Goal: Contribute content: Contribute content

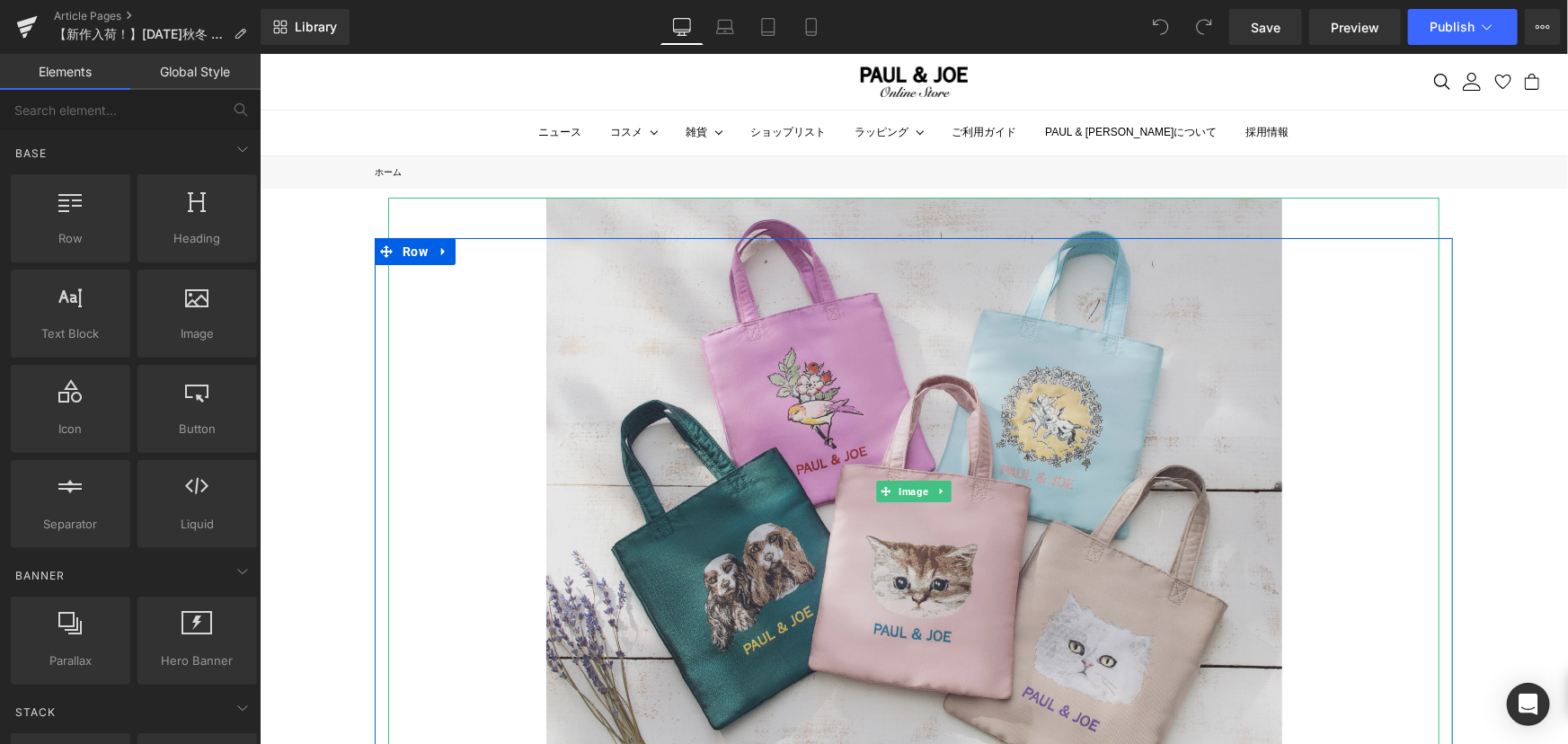
drag, startPoint x: 956, startPoint y: 478, endPoint x: 695, endPoint y: 439, distance: 263.9
click at [956, 478] on img at bounding box center [913, 491] width 736 height 589
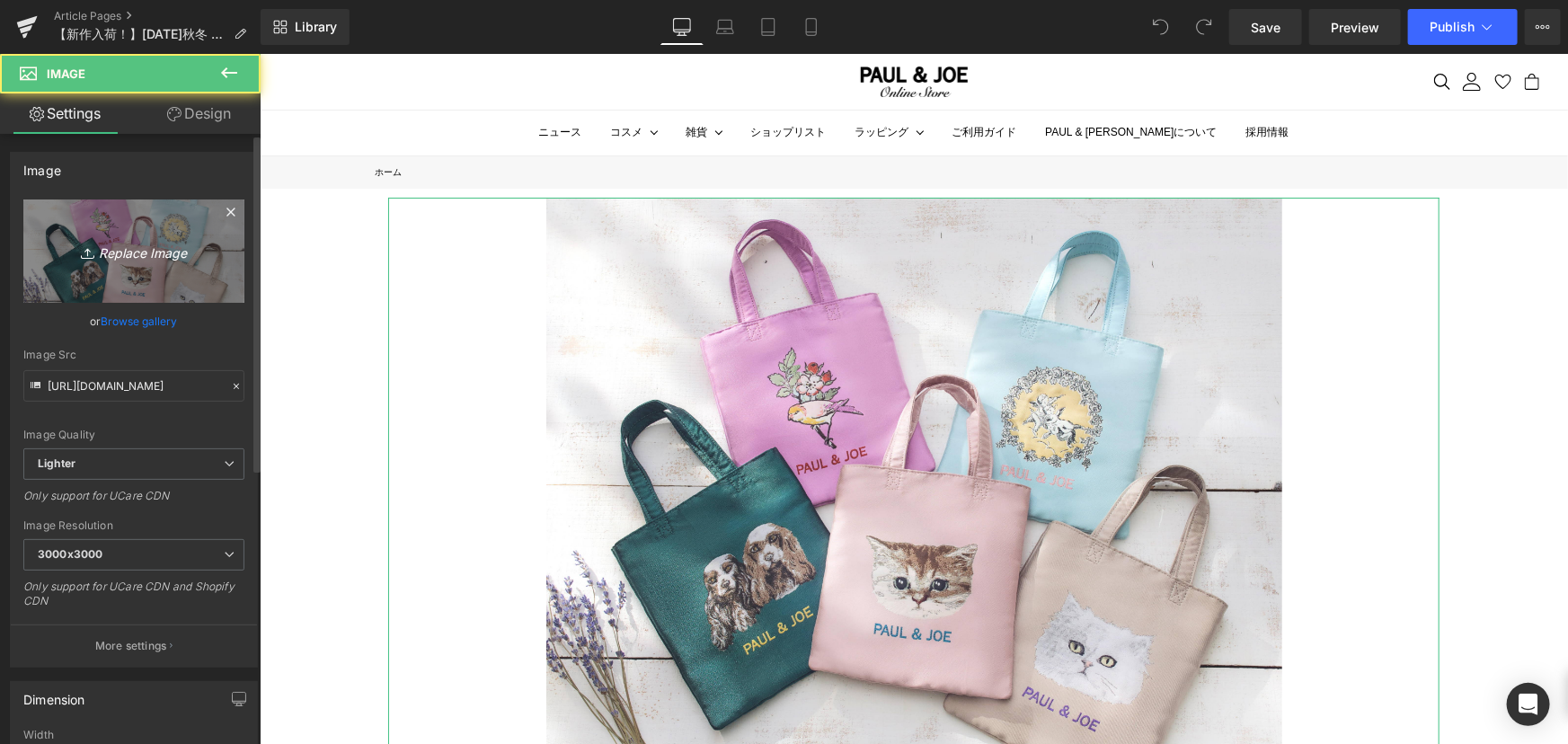
click at [137, 256] on icon "Replace Image" at bounding box center [133, 251] width 144 height 23
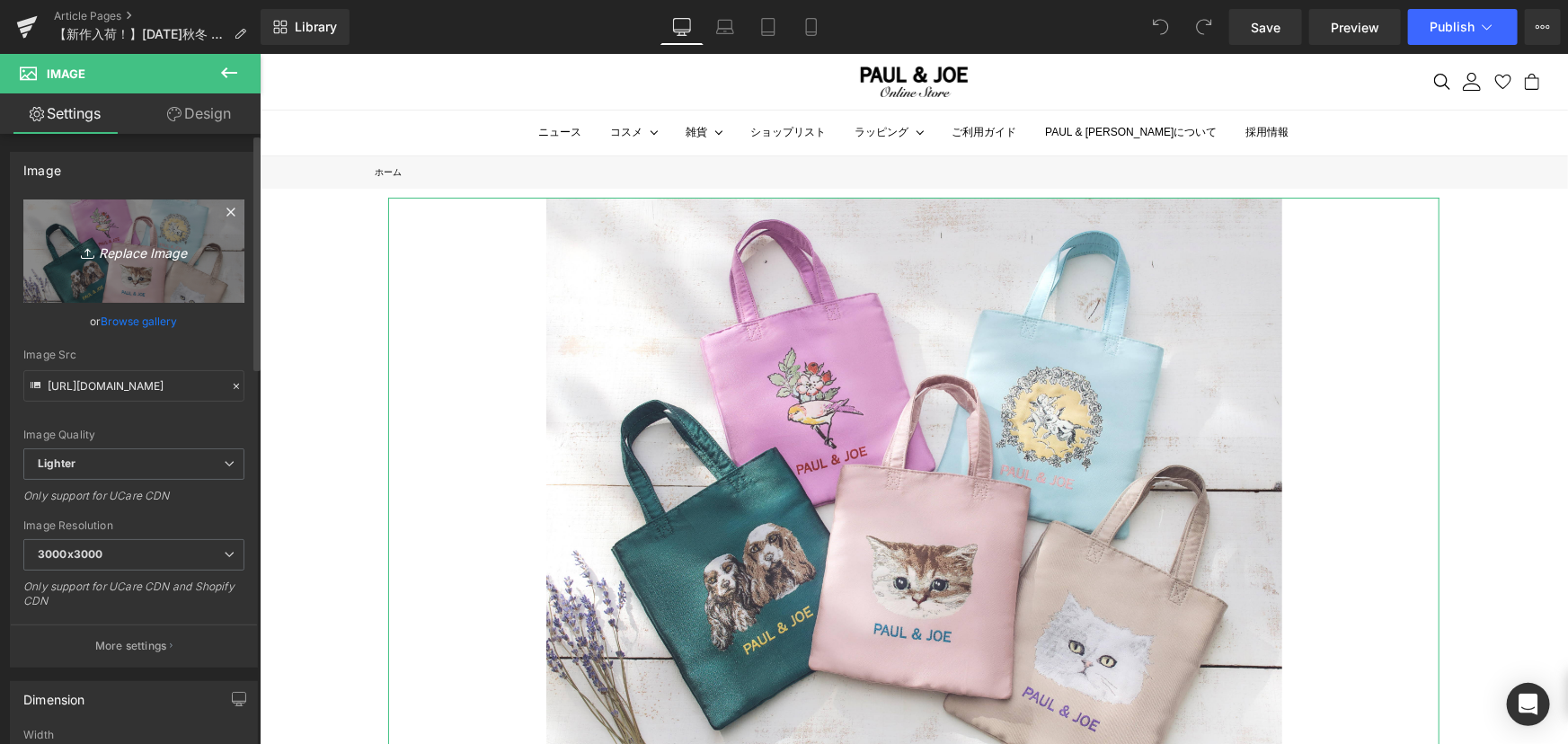
type input "C:\fakepath\ムーンバットAW.png"
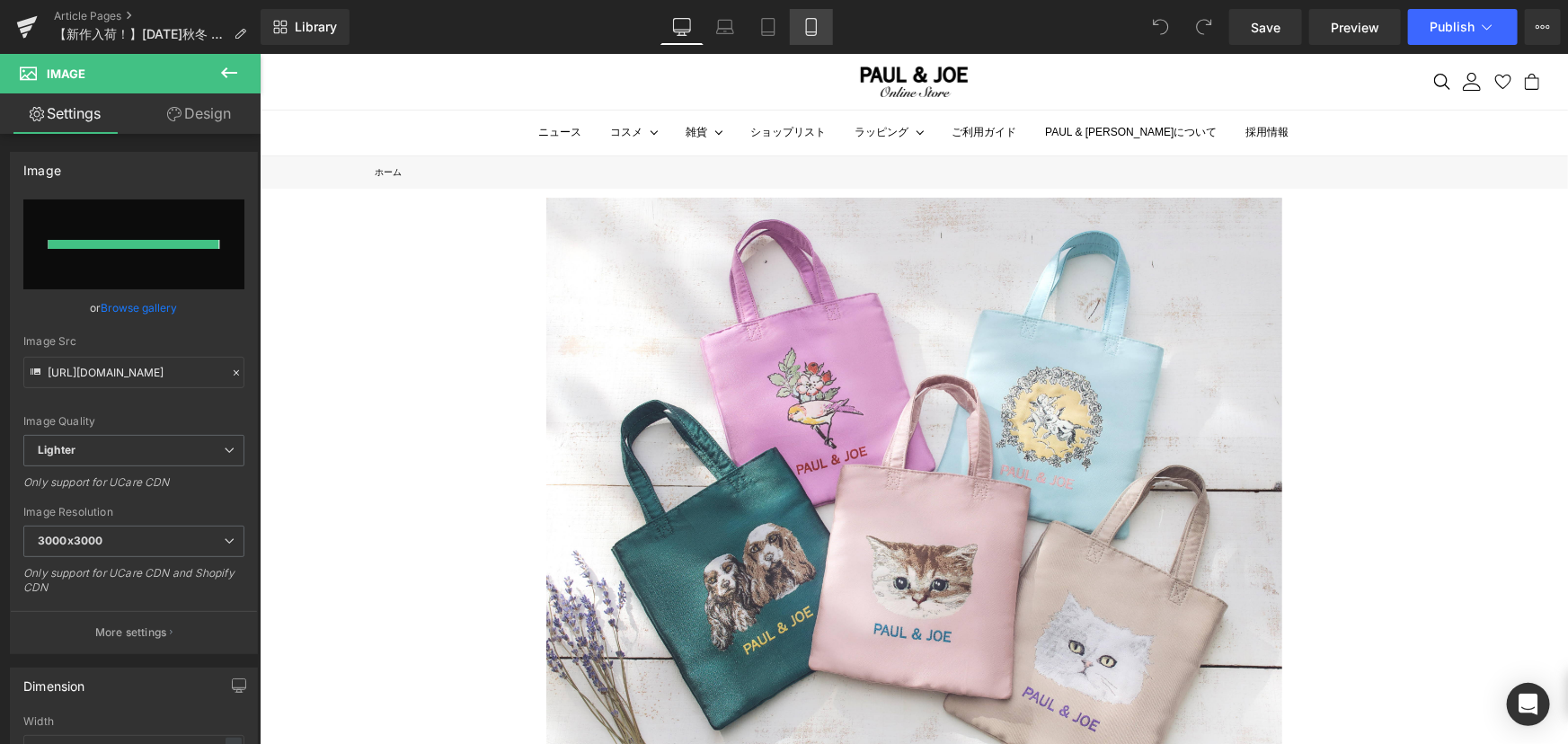
type input "[URL][DOMAIN_NAME]"
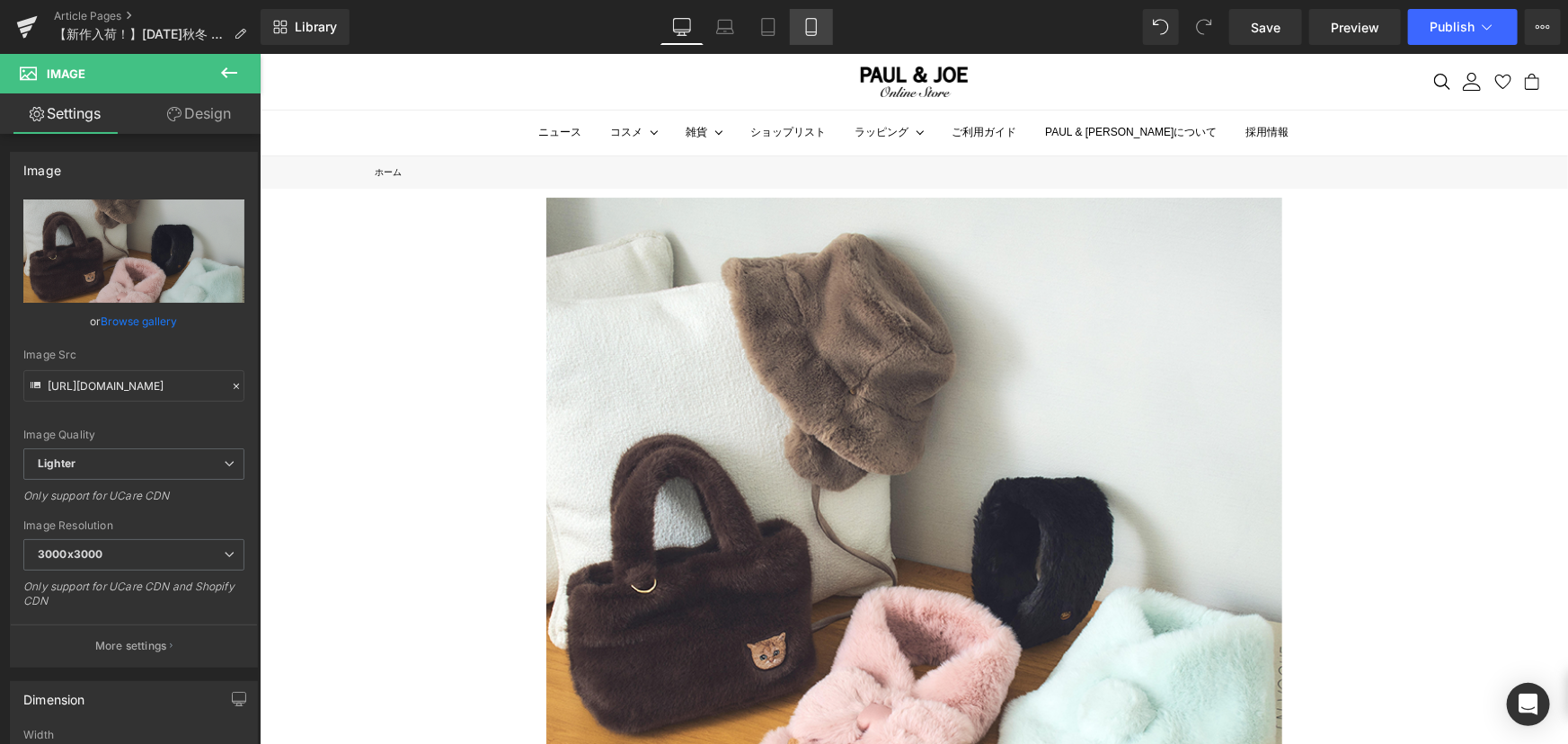
click at [810, 28] on icon at bounding box center [811, 27] width 18 height 18
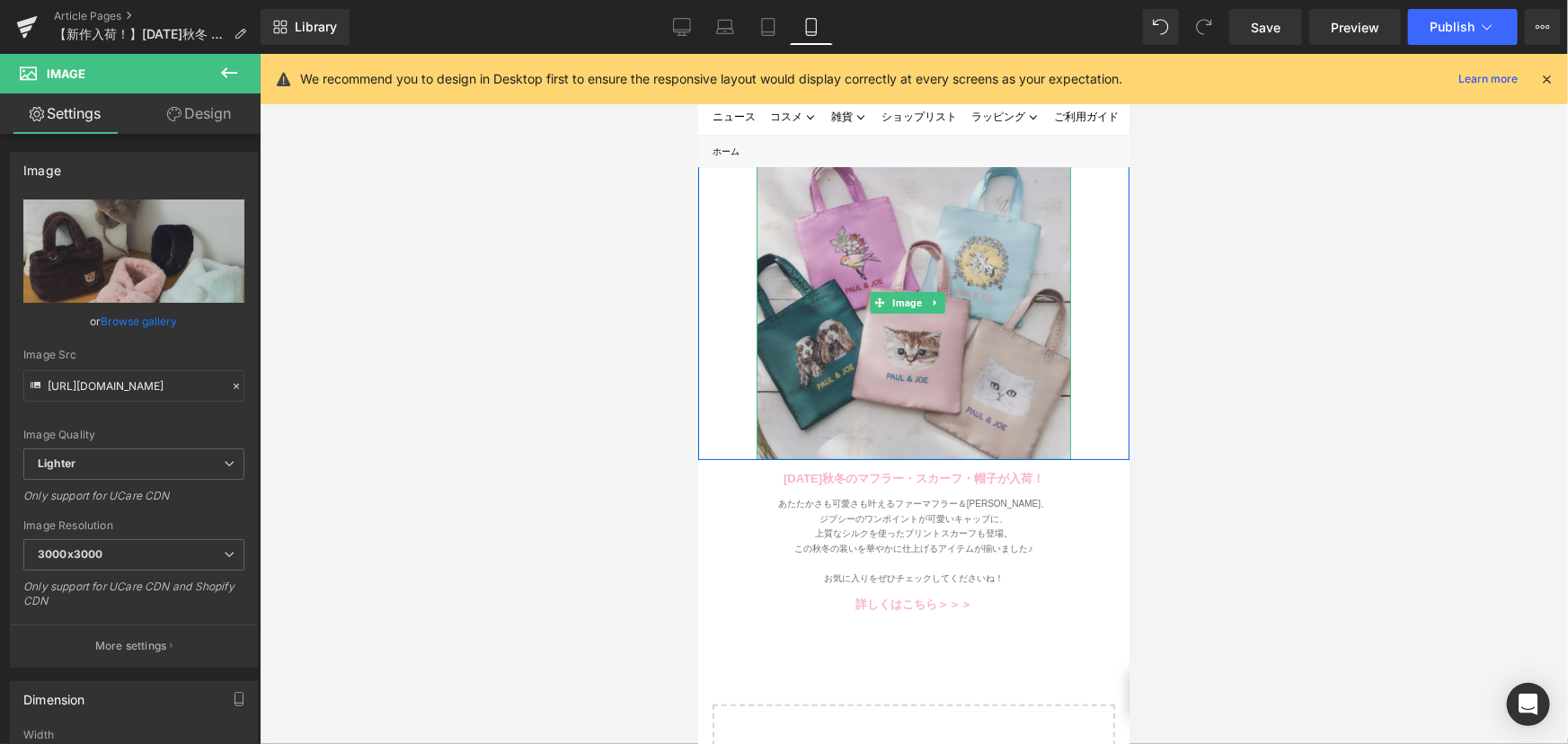
click at [834, 253] on img at bounding box center [912, 302] width 315 height 315
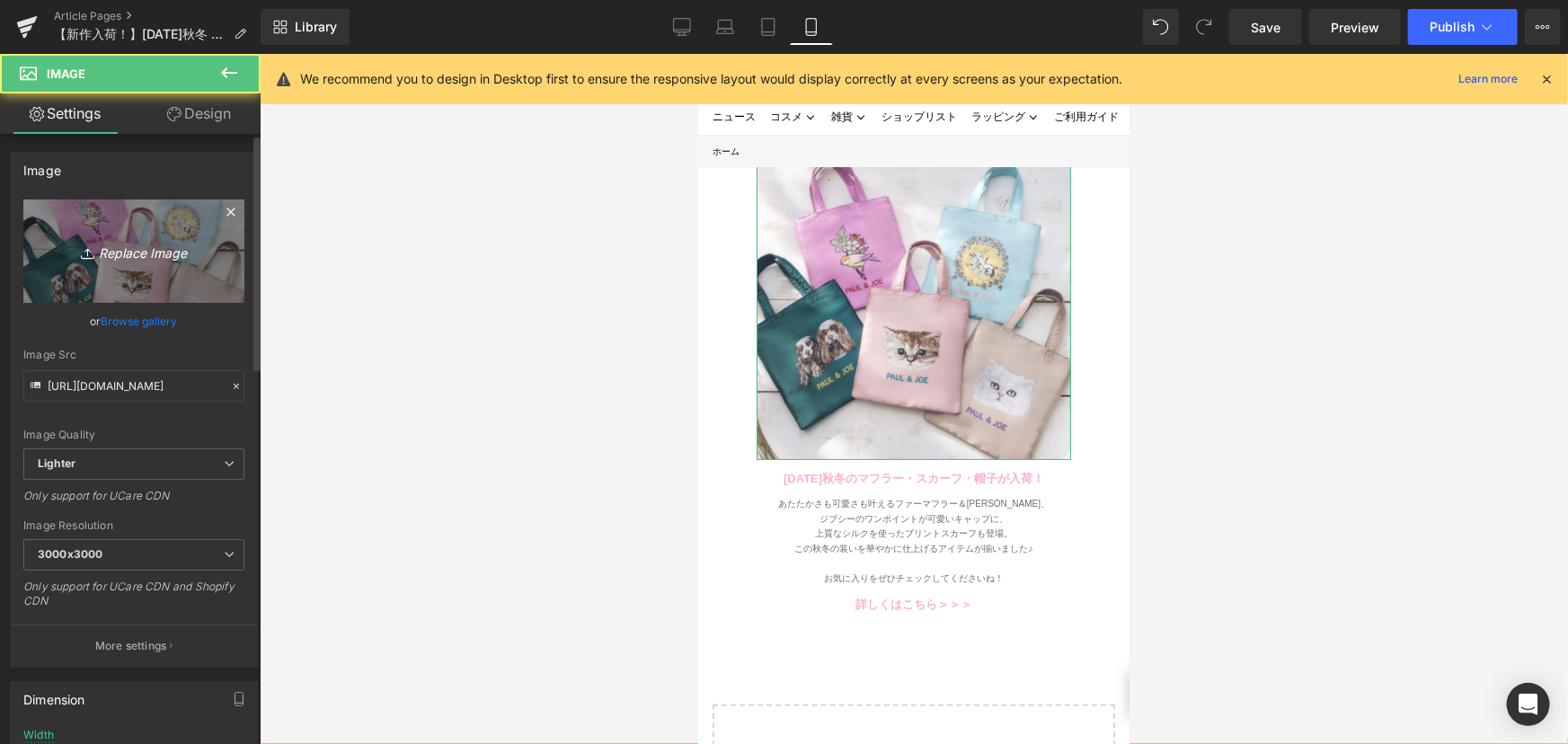
click at [129, 252] on icon "Replace Image" at bounding box center [133, 251] width 144 height 23
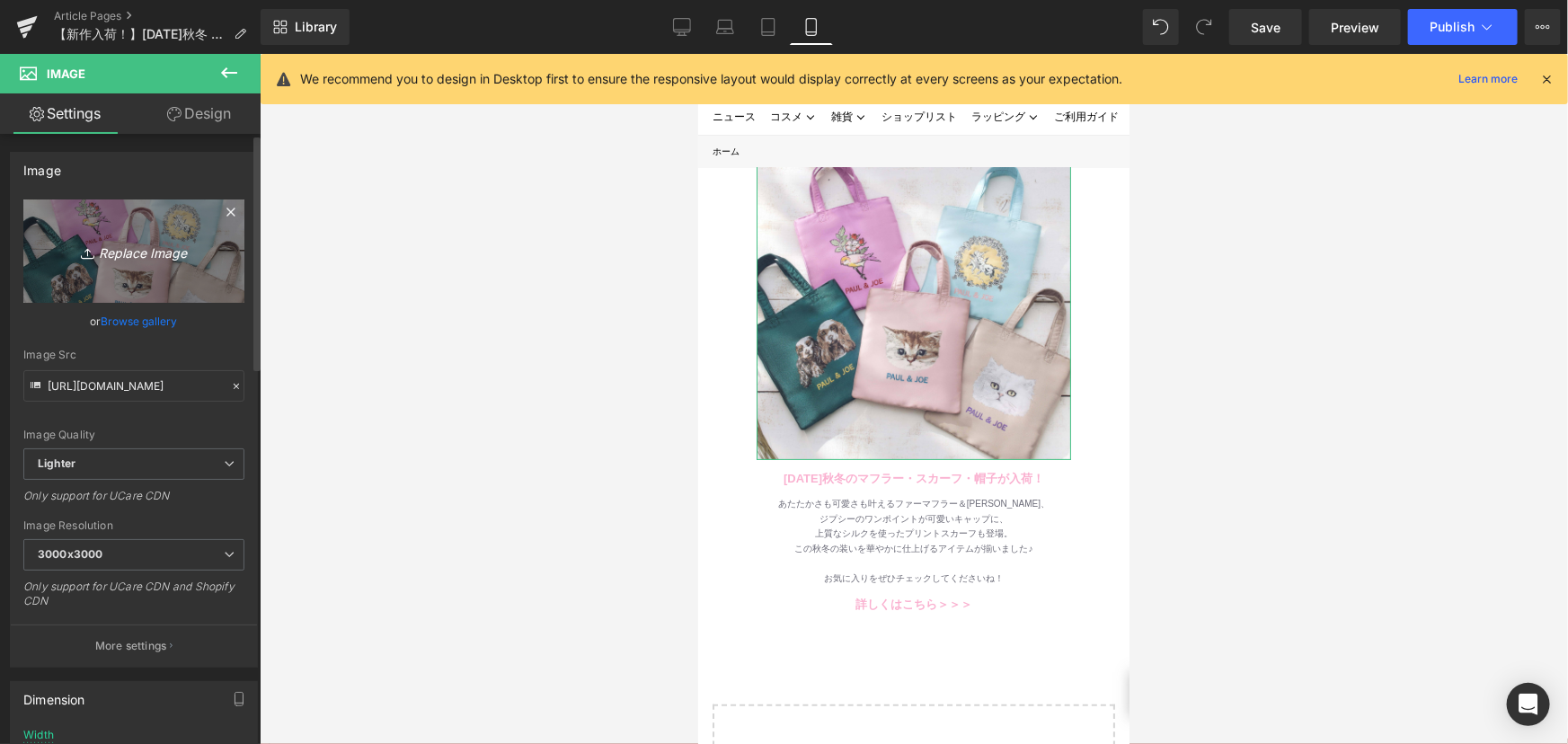
type input "C:\fakepath\ムーンバットAW.png"
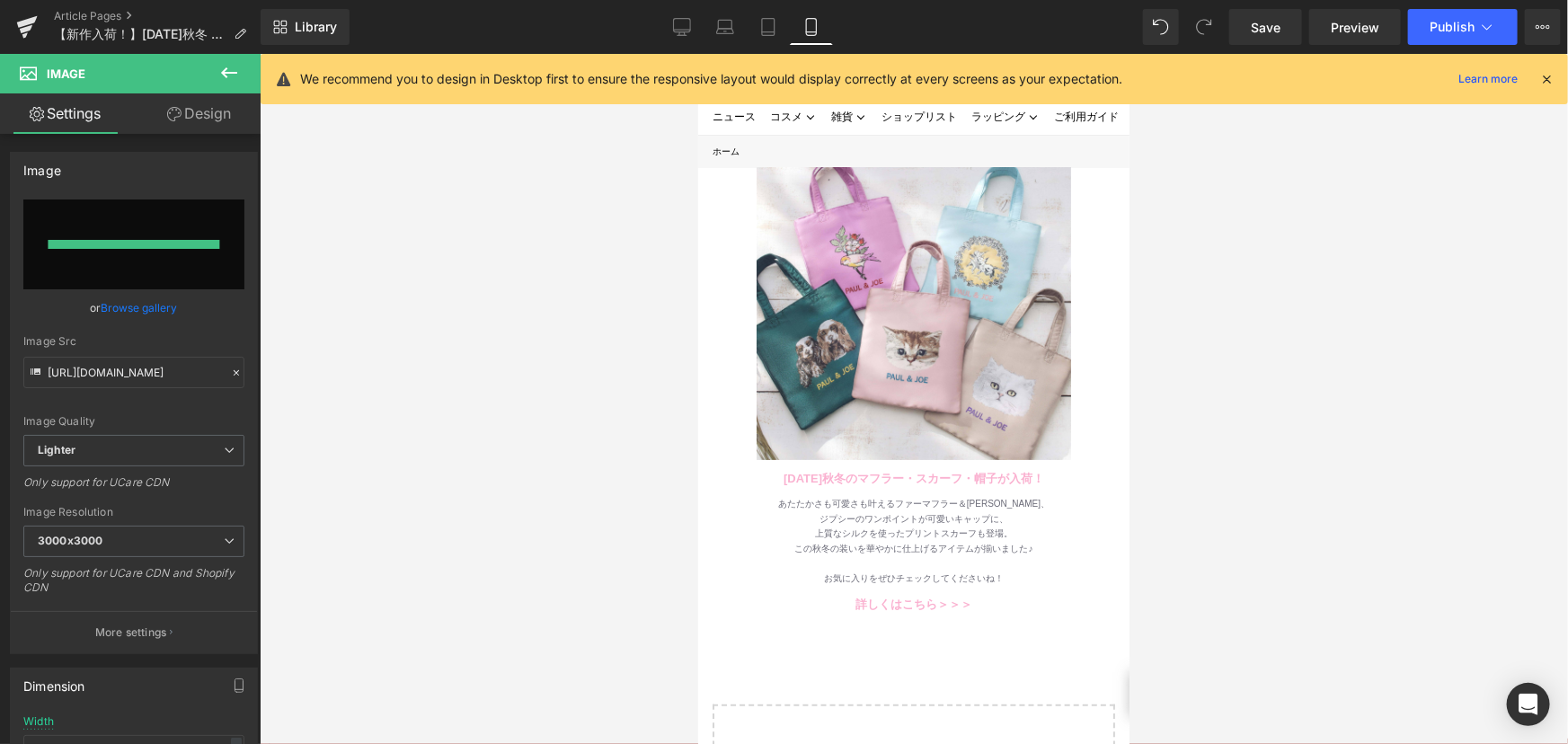
type input "[URL][DOMAIN_NAME]"
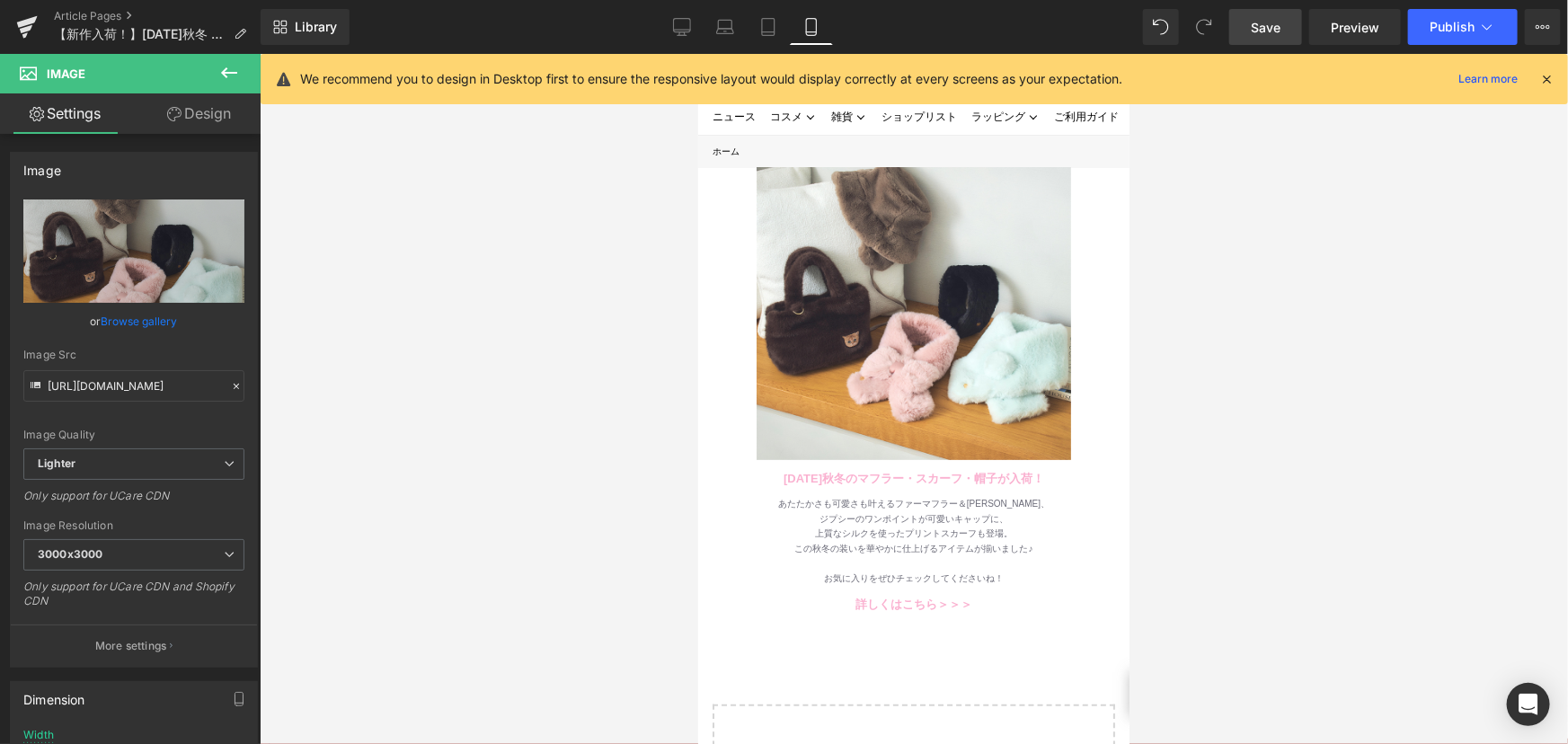
click at [1241, 20] on link "Save" at bounding box center [1265, 27] width 73 height 36
click at [654, 22] on div "Library Mobile Desktop Laptop Tablet Mobile Save Preview Publish Scheduled View…" at bounding box center [914, 27] width 1307 height 36
click at [672, 21] on link "Desktop" at bounding box center [681, 27] width 43 height 36
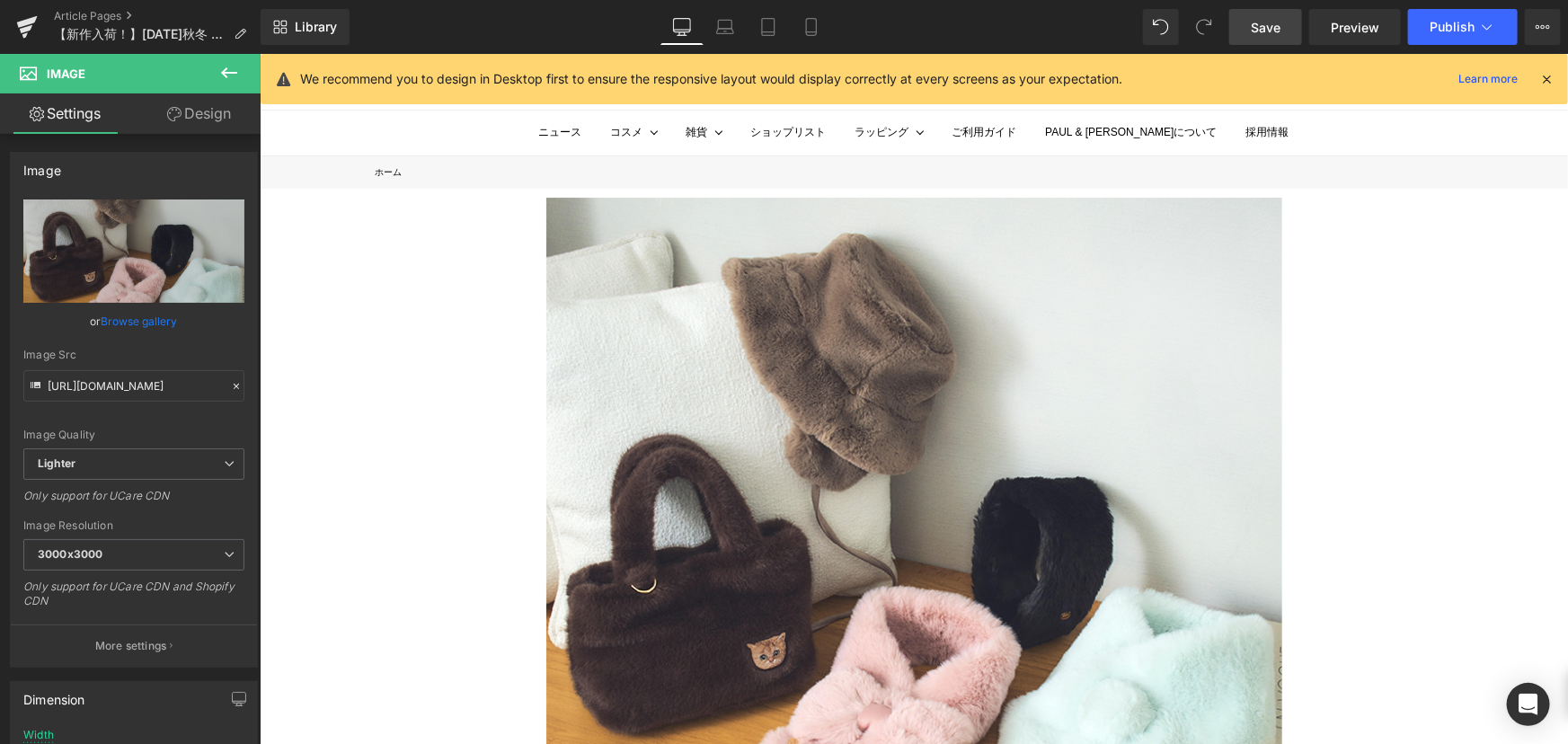
click at [1269, 19] on span "Save" at bounding box center [1265, 28] width 29 height 19
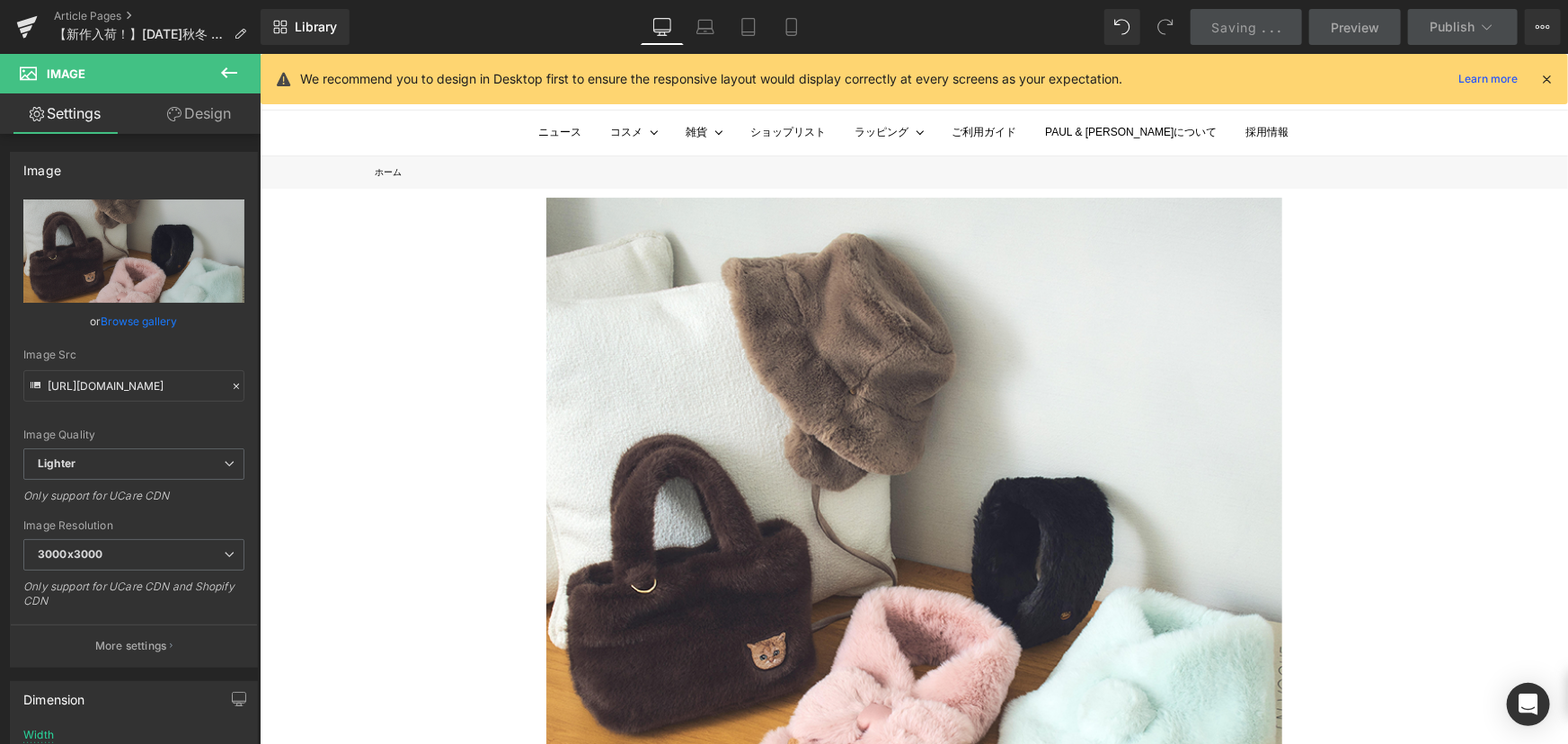
click at [1367, 25] on span "Preview" at bounding box center [1355, 28] width 49 height 19
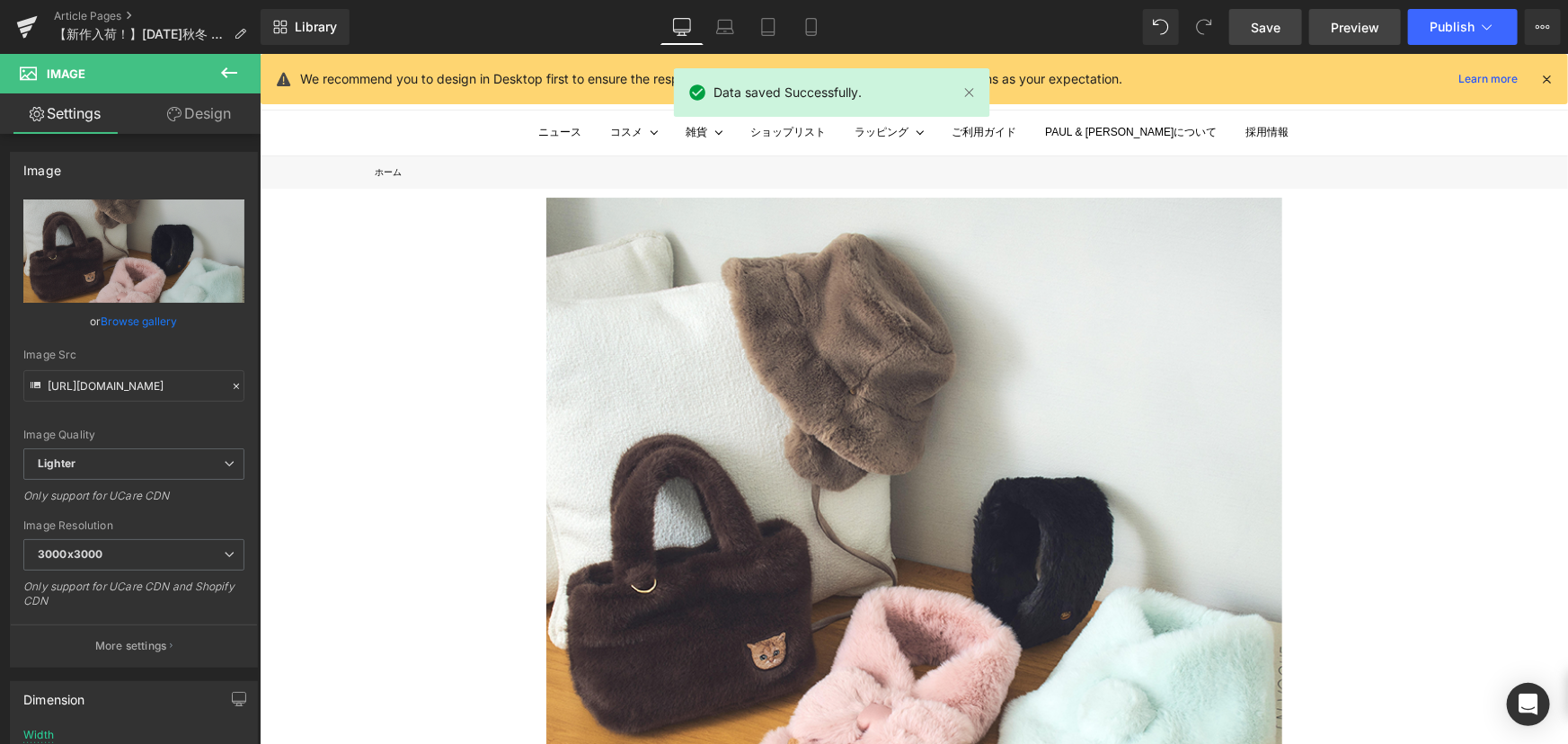
click at [1360, 25] on span "Preview" at bounding box center [1355, 28] width 49 height 19
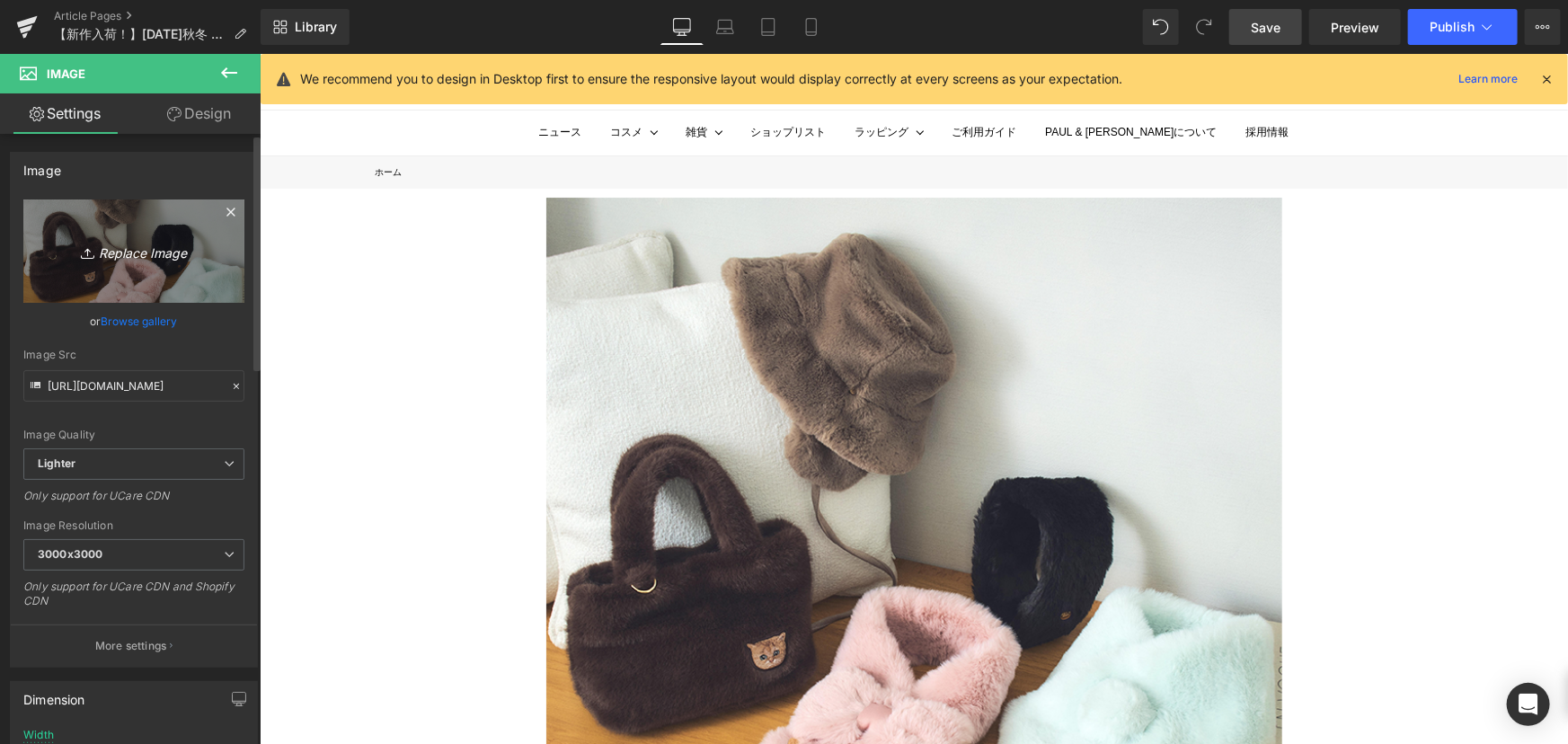
click at [84, 229] on link "Replace Image" at bounding box center [134, 251] width 221 height 104
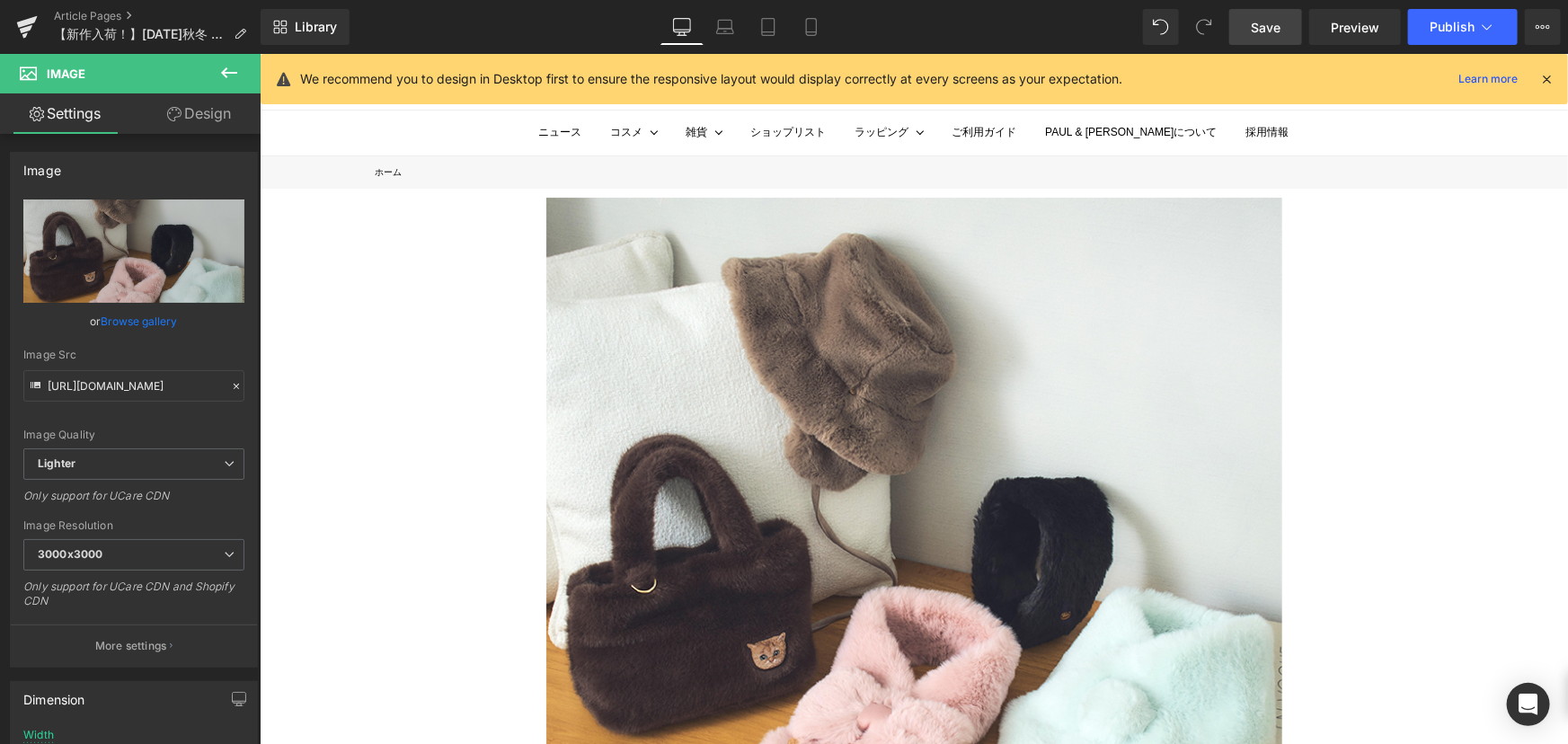
click at [206, 113] on link "Design" at bounding box center [199, 113] width 130 height 41
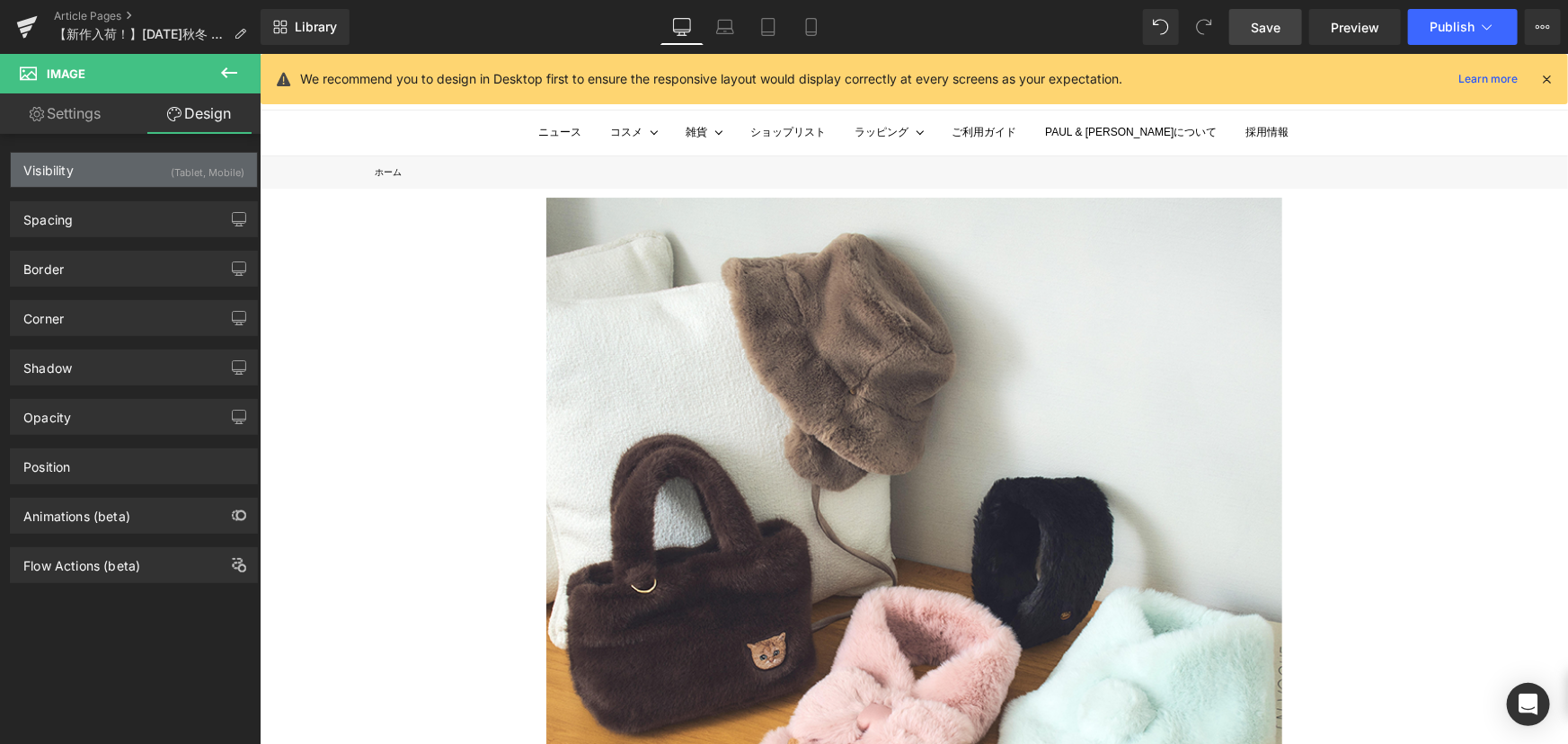
click at [118, 161] on div "Visibility (Tablet, Mobile)" at bounding box center [133, 170] width 246 height 34
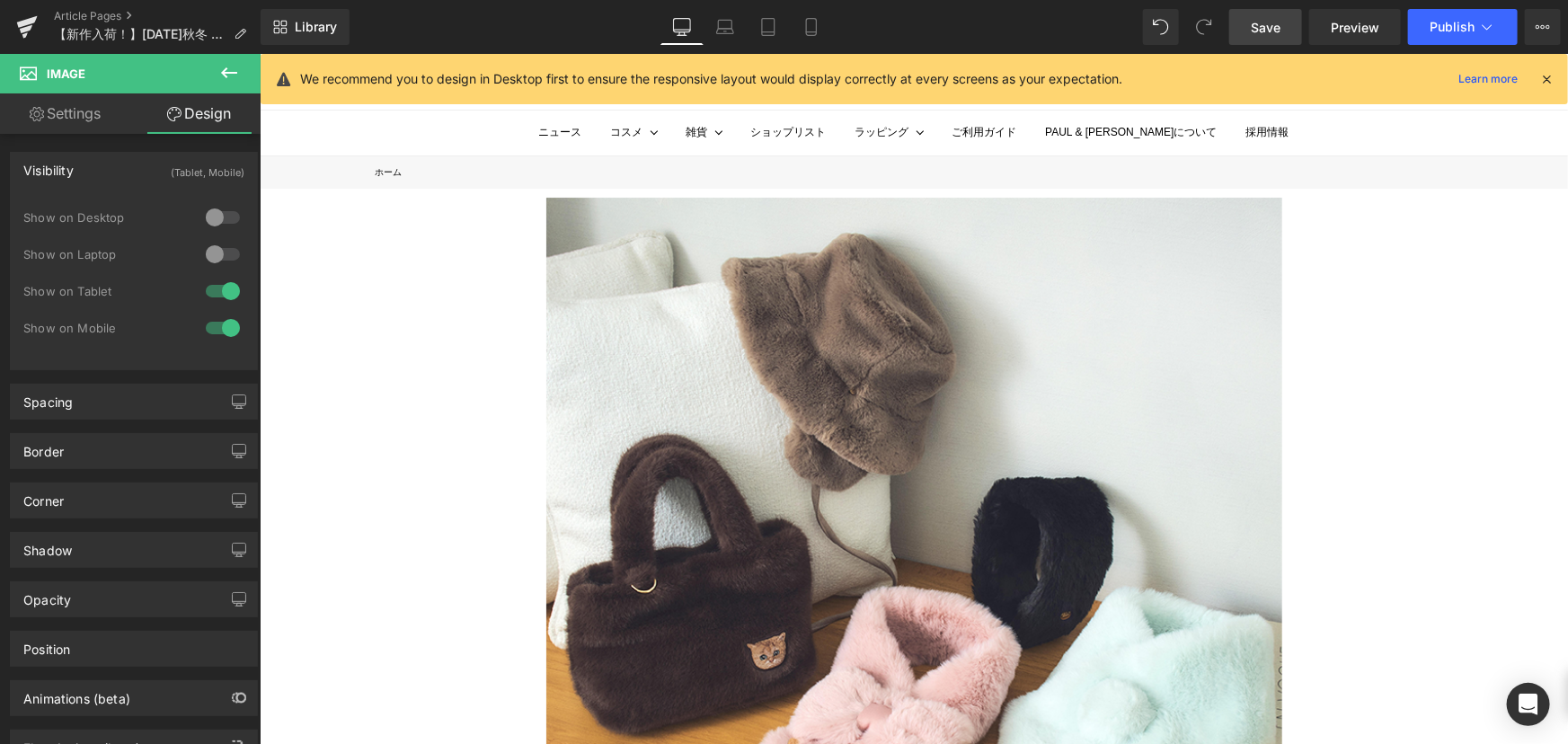
click at [95, 373] on div "Spacing [GEOGRAPHIC_DATA] 0px 0 0px 0 0px 0 0px 0 [GEOGRAPHIC_DATA] 0px 0 0px 0…" at bounding box center [134, 395] width 268 height 49
click at [105, 406] on div "Spacing" at bounding box center [133, 401] width 246 height 34
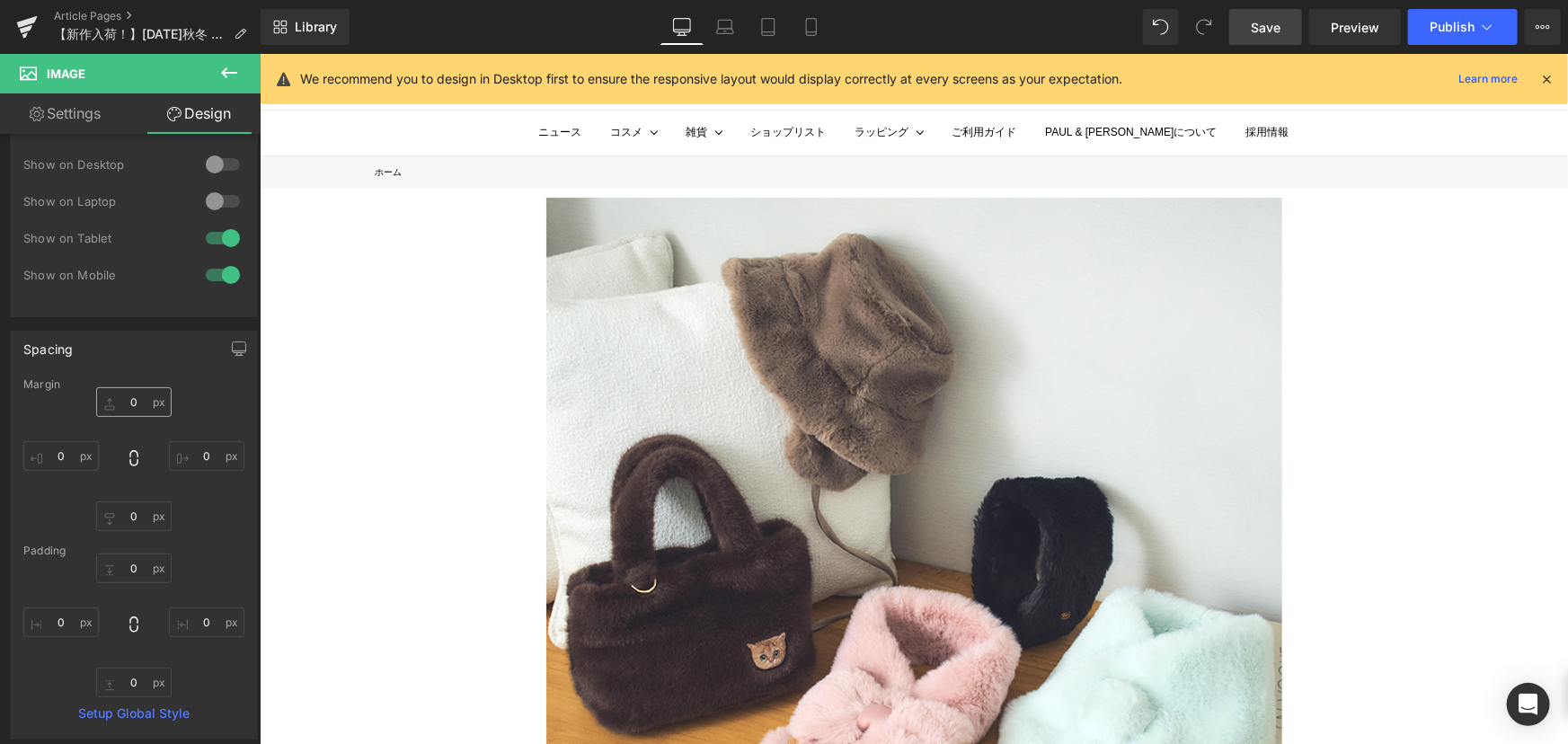
scroll to position [81, 0]
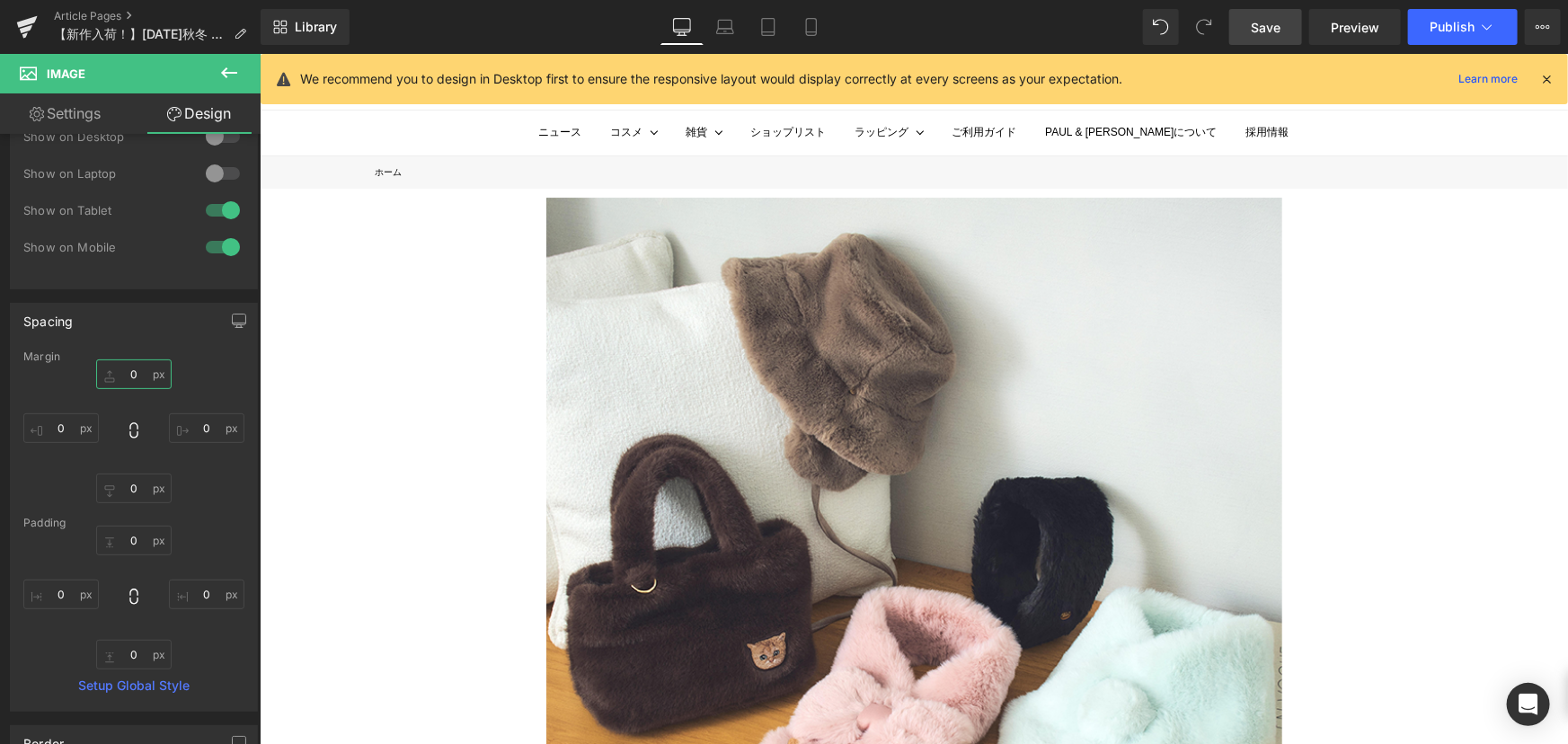
click at [124, 371] on input "0" at bounding box center [133, 374] width 75 height 29
type input "-45"
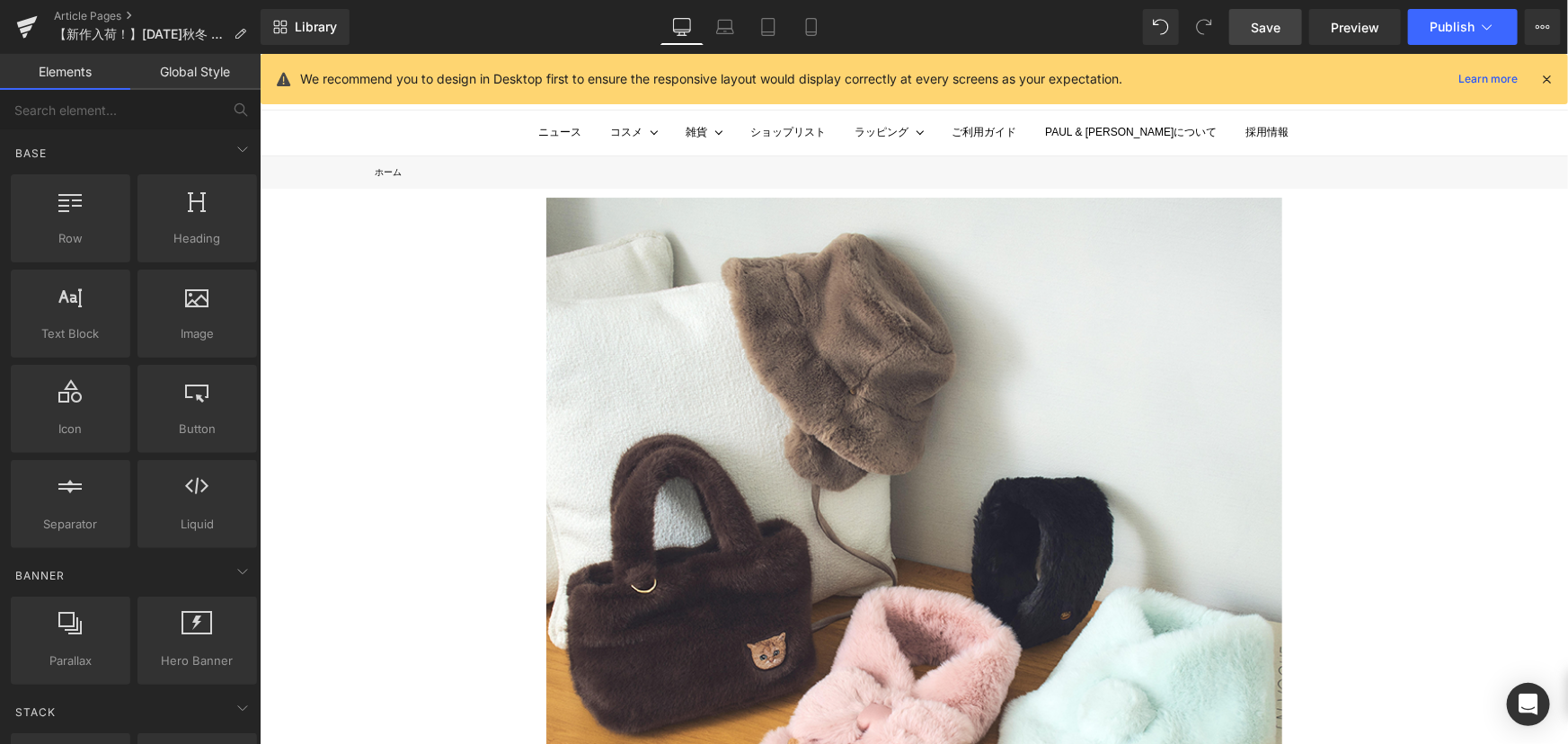
click at [1260, 29] on span "Save" at bounding box center [1265, 28] width 29 height 19
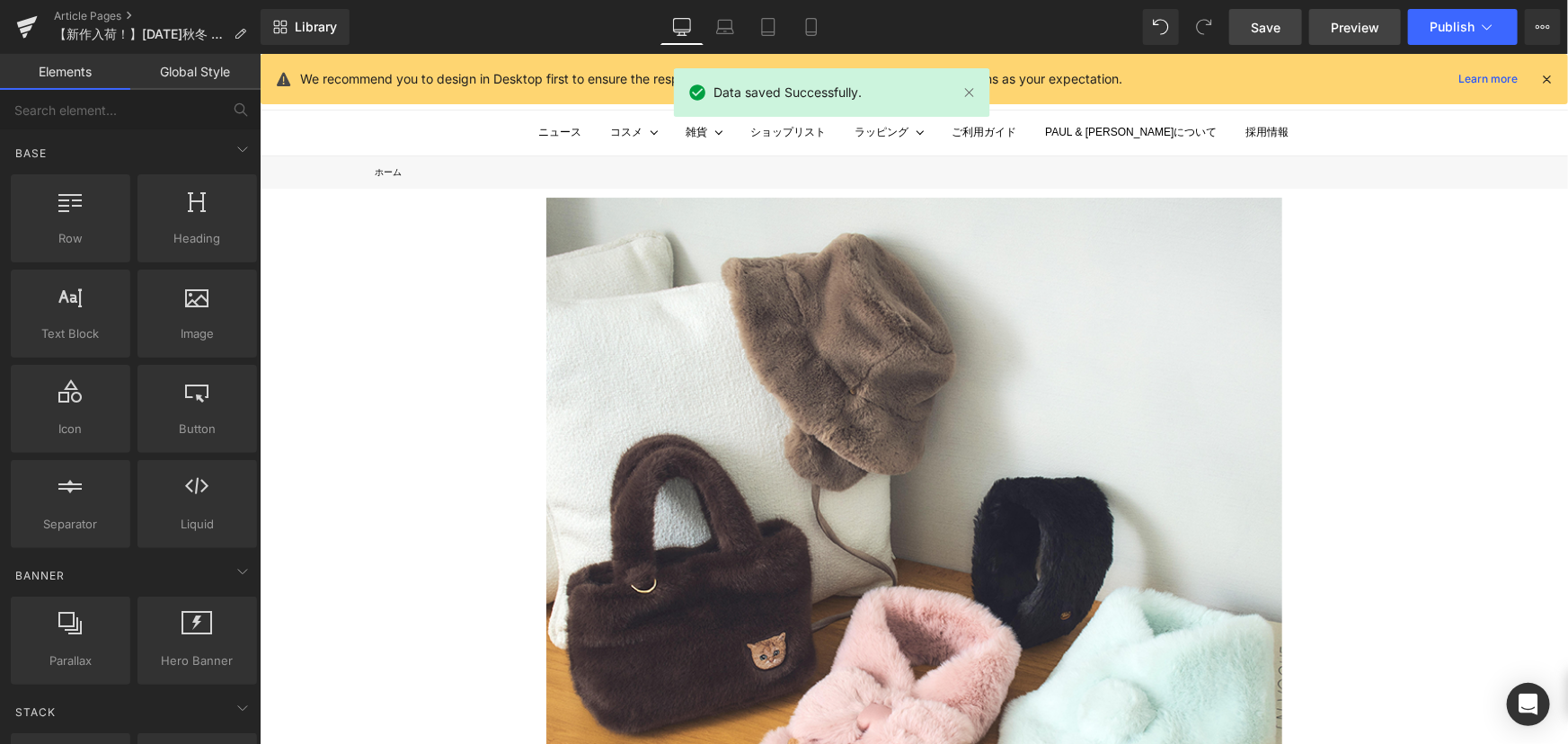
click at [1339, 36] on span "Preview" at bounding box center [1355, 28] width 49 height 19
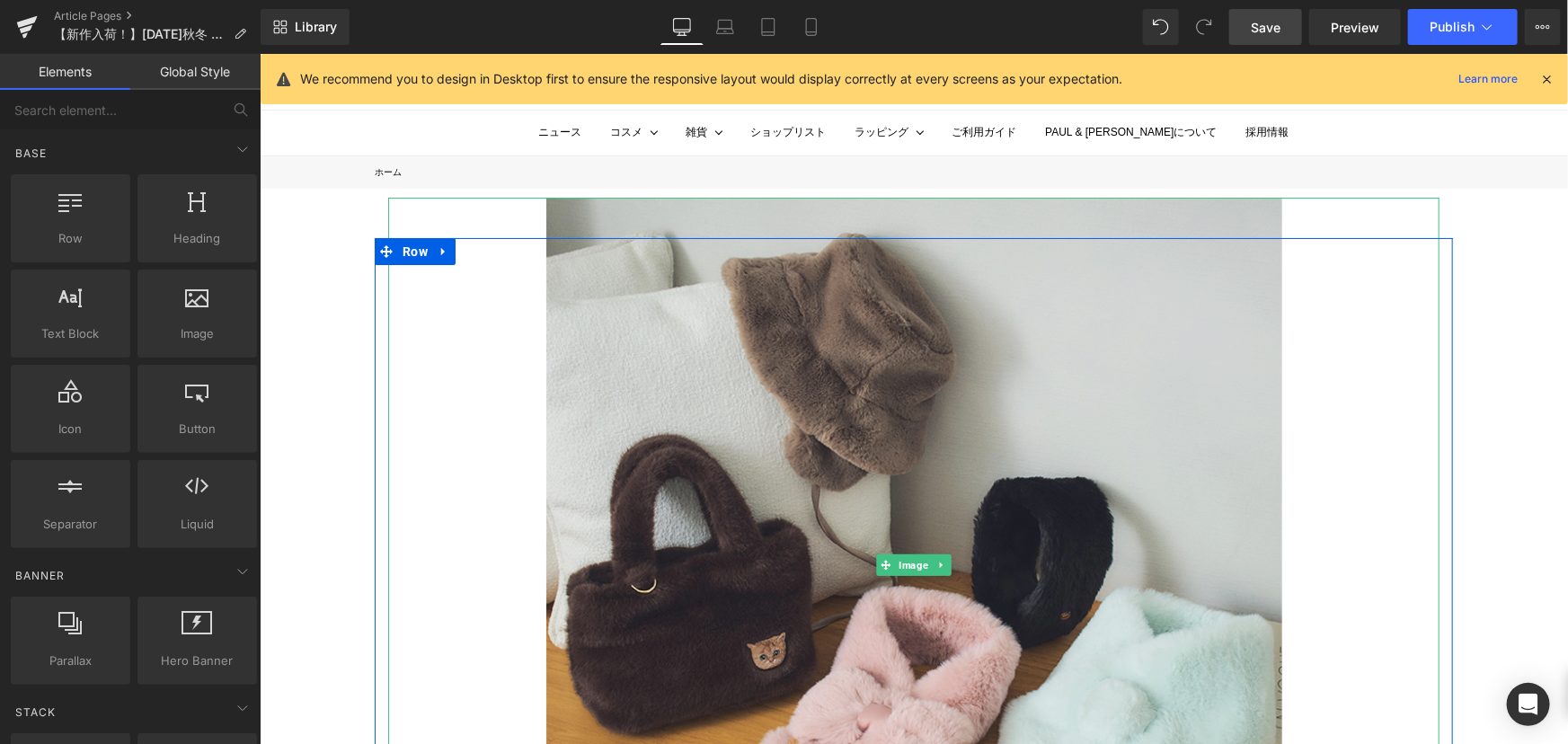
click at [919, 280] on img at bounding box center [913, 565] width 736 height 736
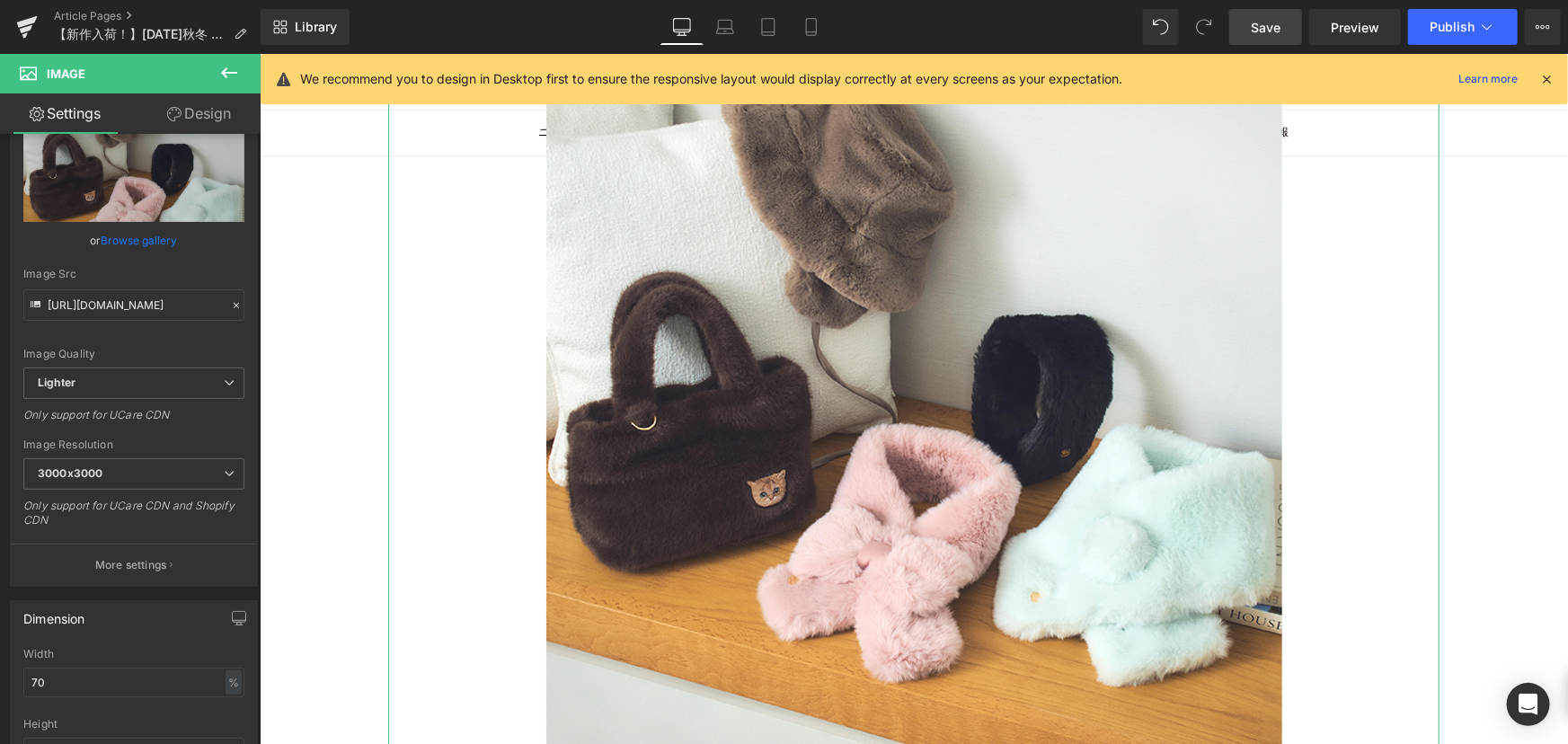
click at [210, 109] on link "Design" at bounding box center [199, 113] width 130 height 41
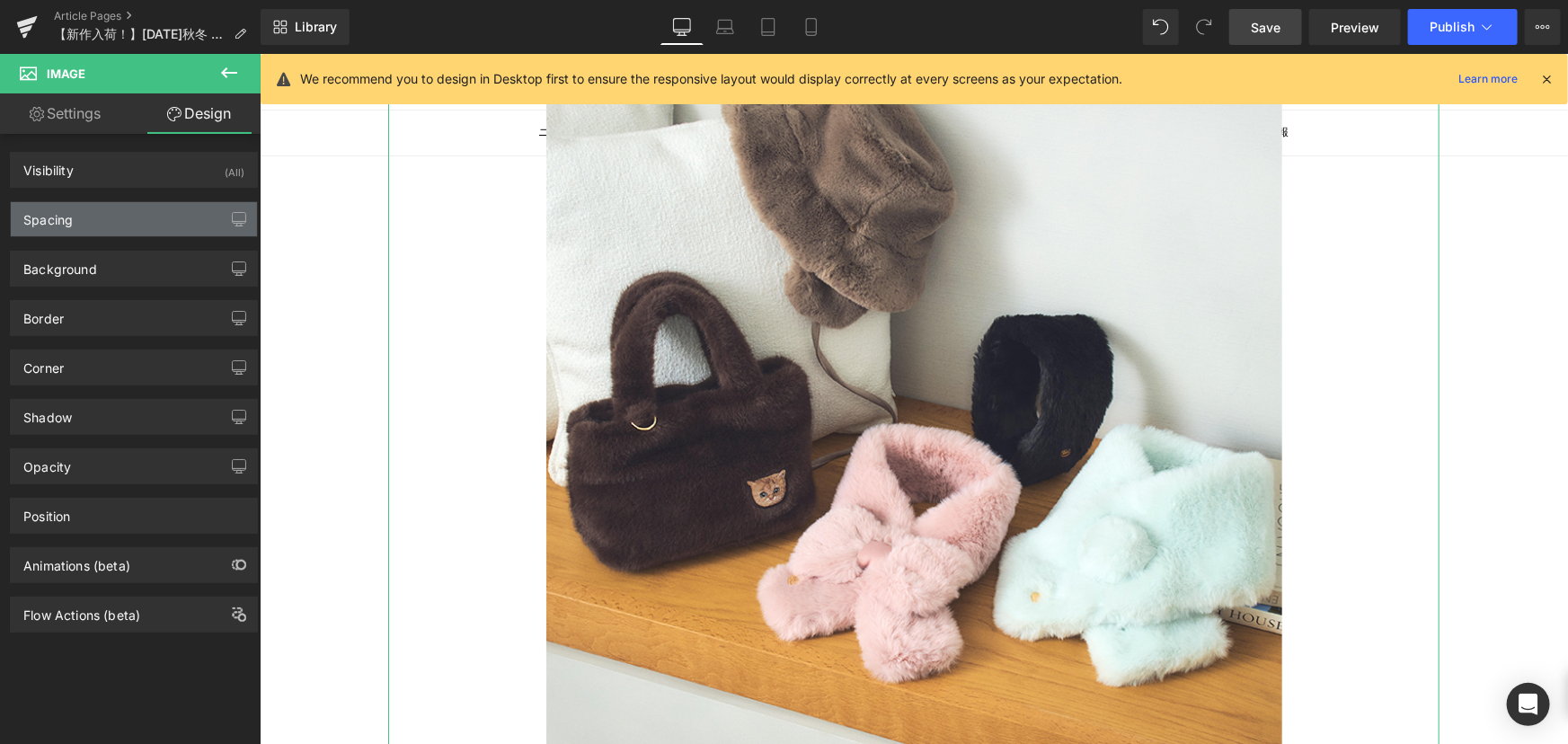
type input "-45"
type input "0"
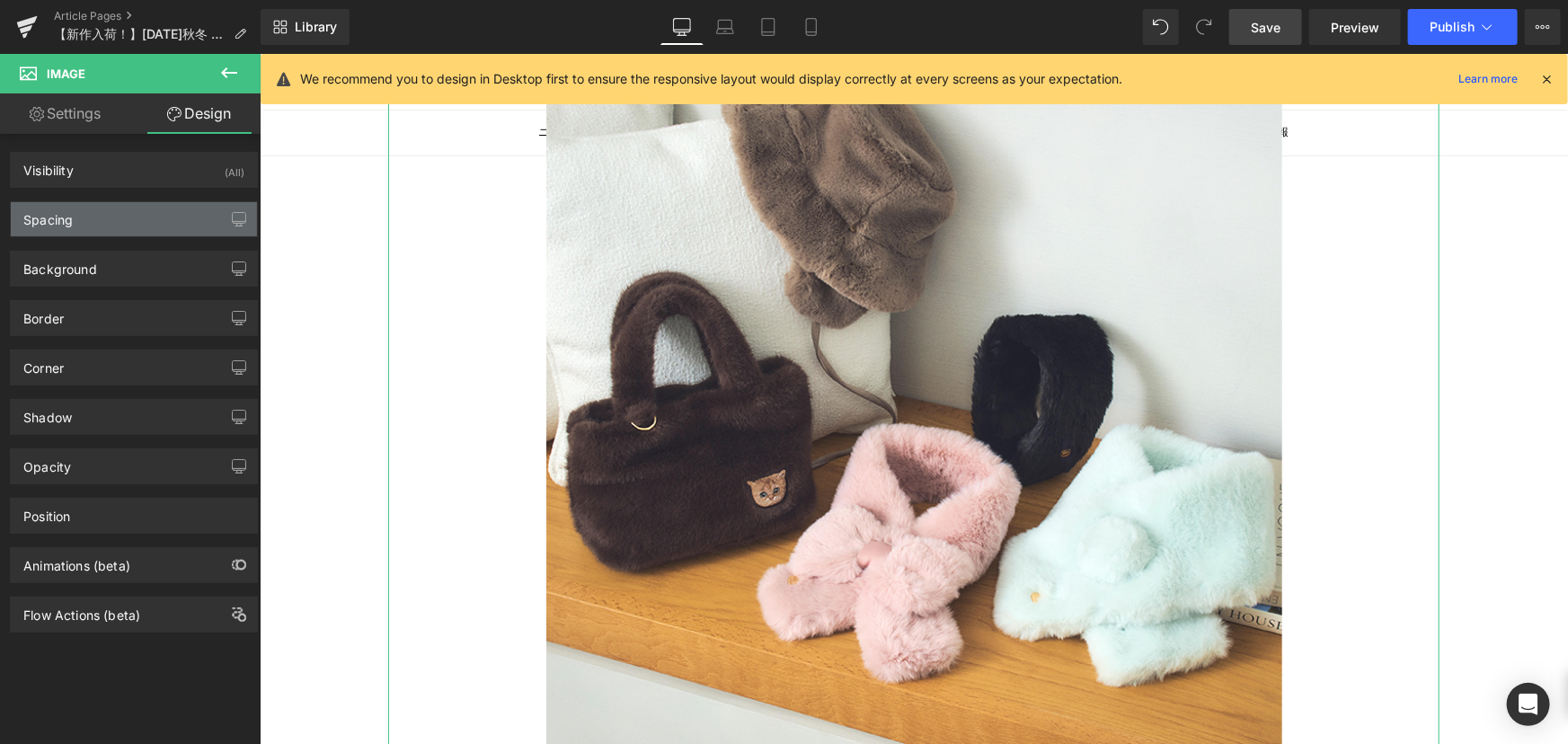
type input "0"
click at [123, 222] on div "Spacing" at bounding box center [133, 220] width 246 height 34
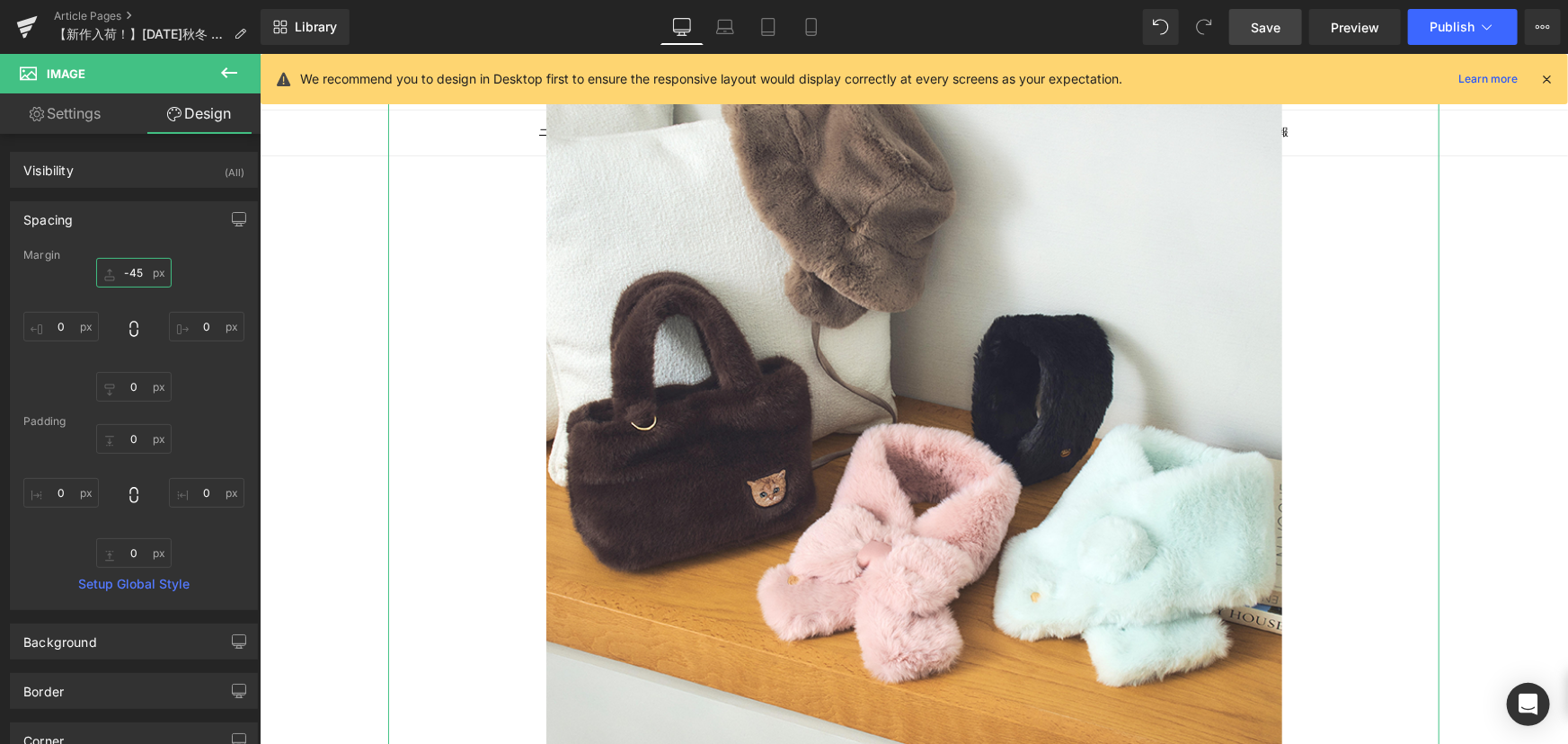
click at [135, 271] on input "-45" at bounding box center [133, 272] width 75 height 29
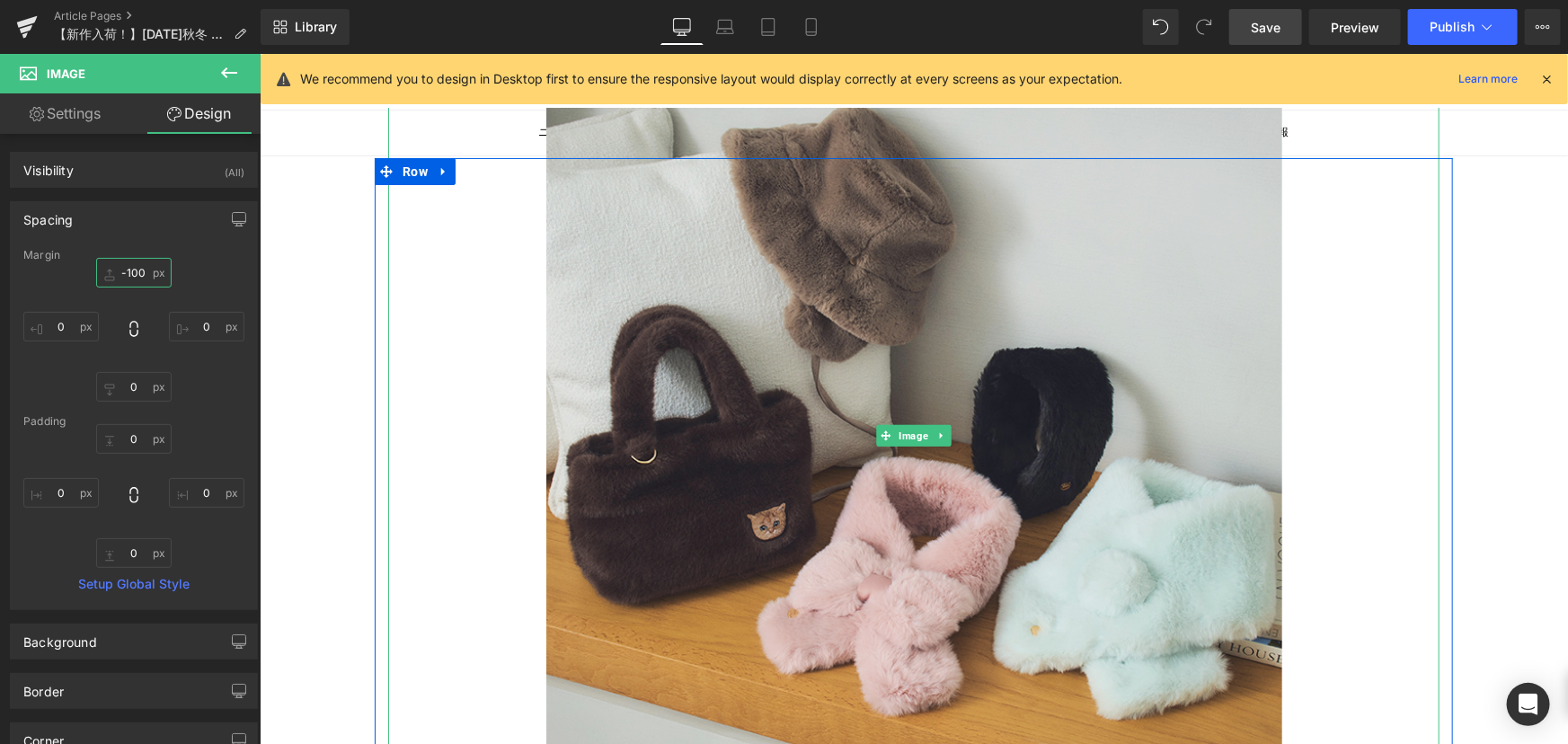
scroll to position [0, 0]
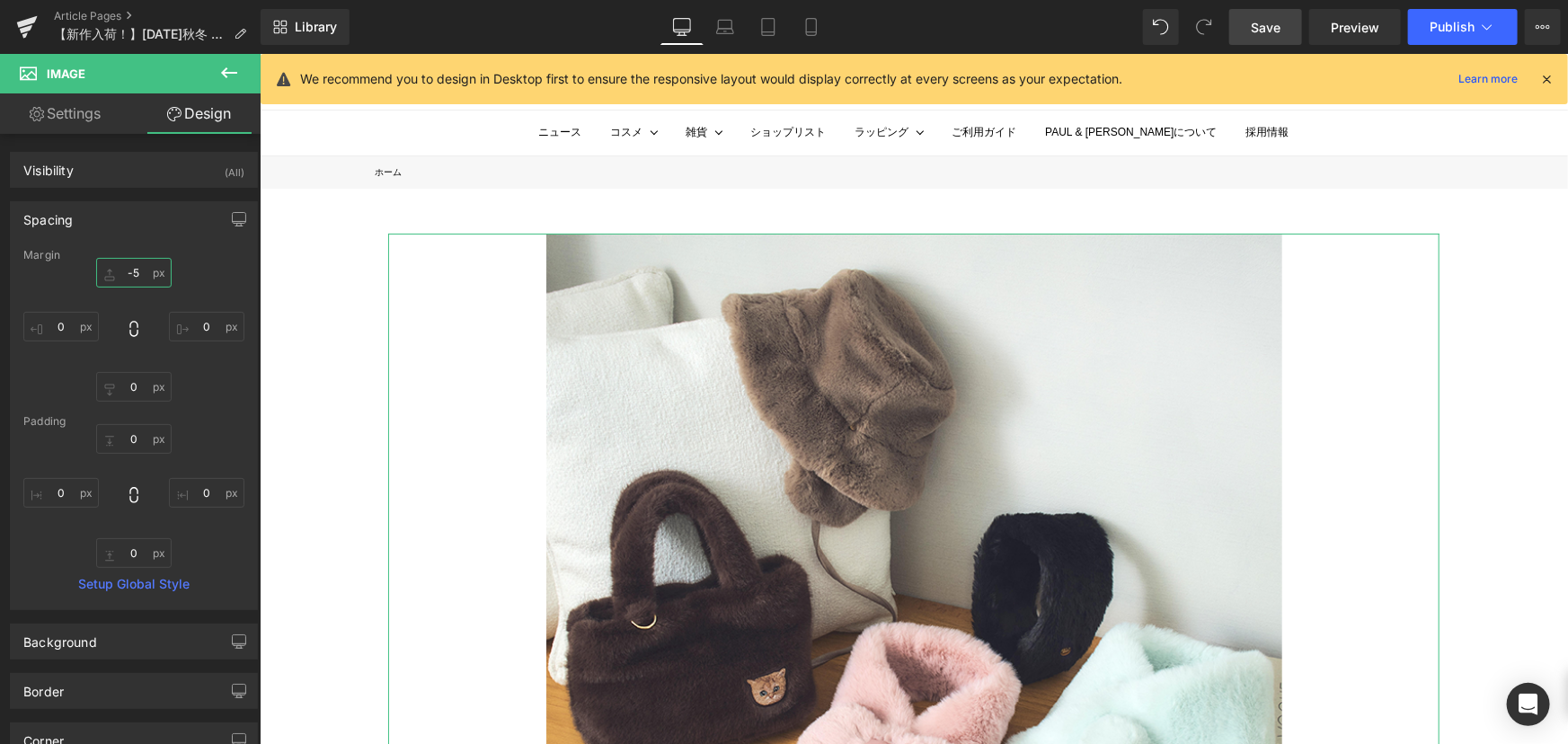
type input "-50"
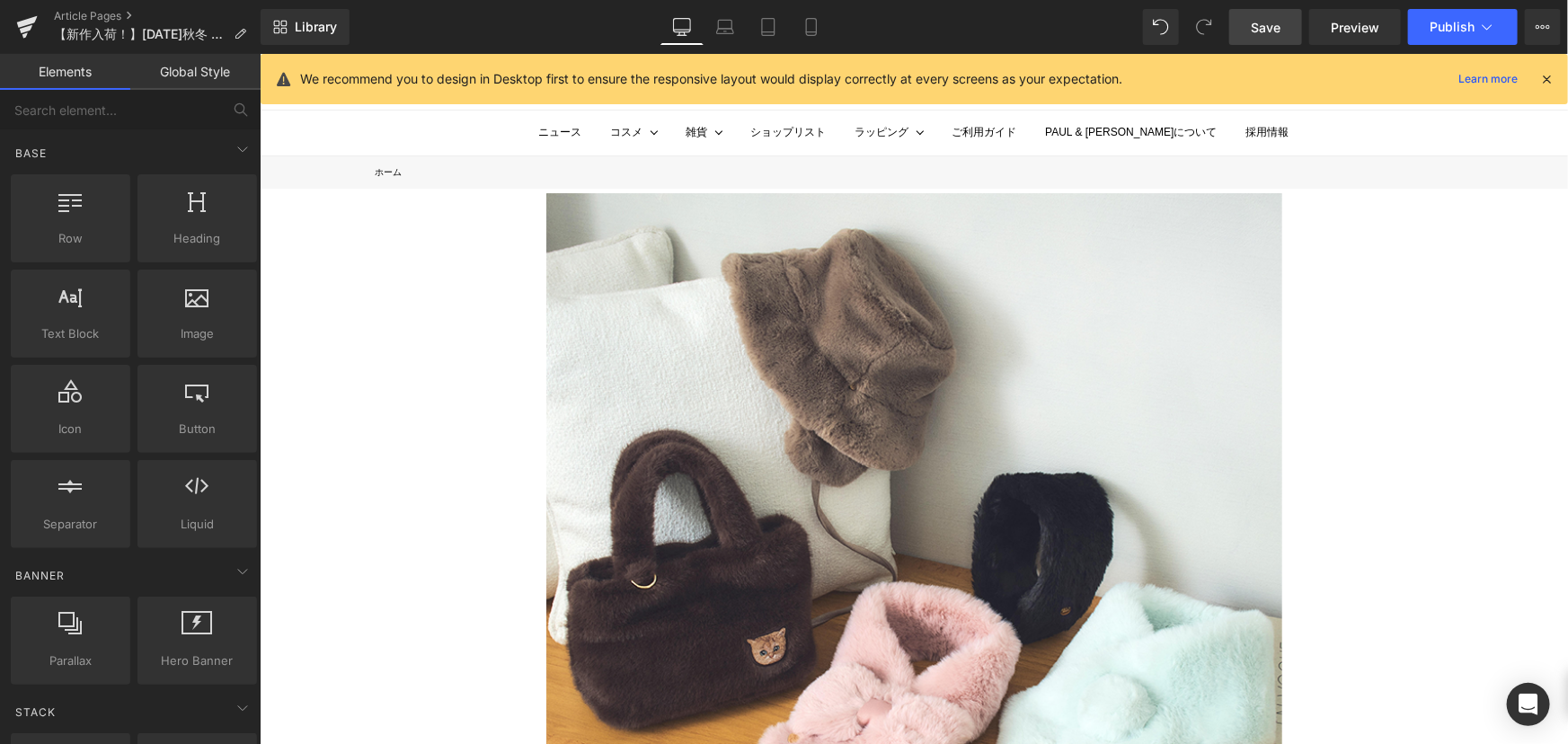
click at [804, 20] on icon at bounding box center [811, 27] width 18 height 18
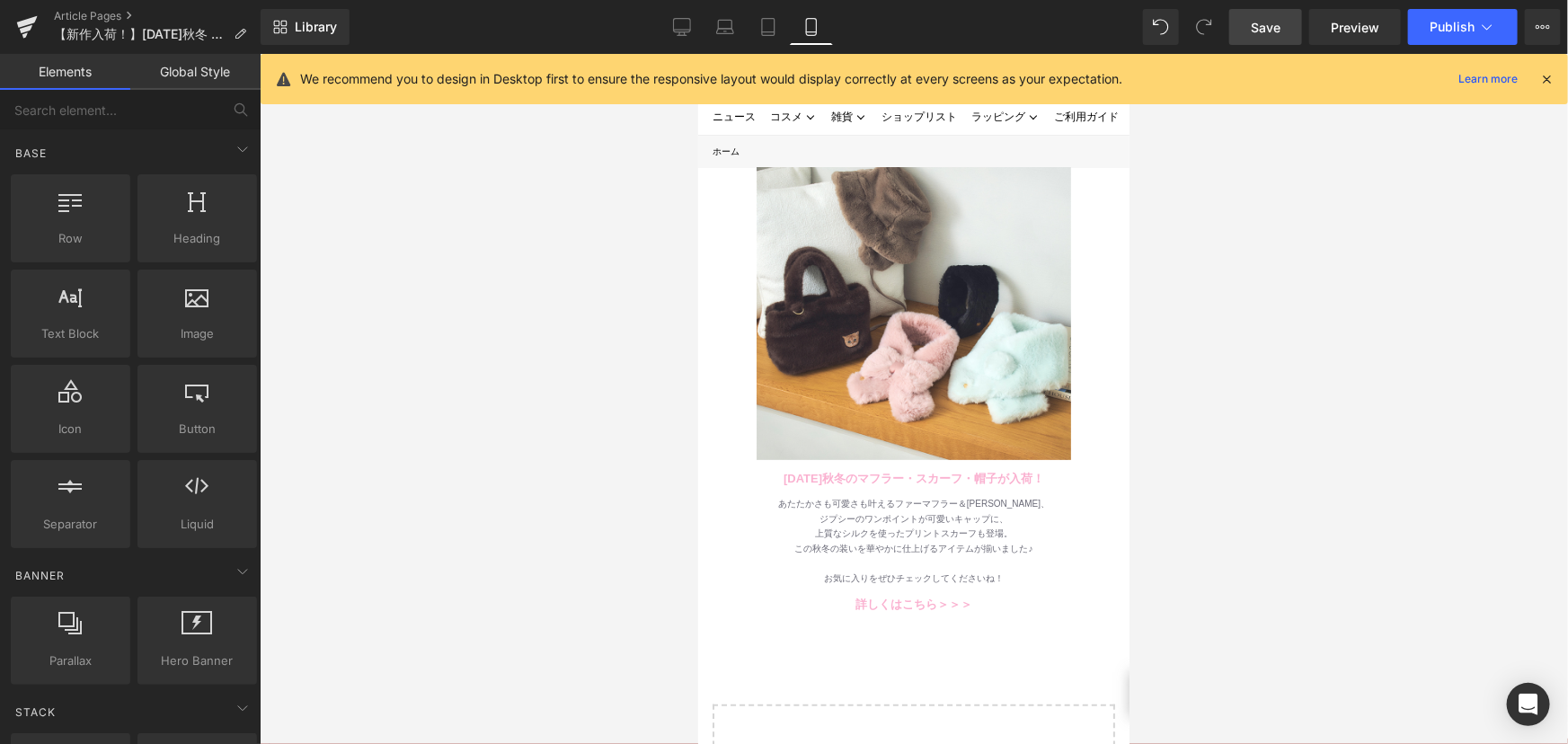
click at [1285, 26] on link "Save" at bounding box center [1265, 27] width 73 height 36
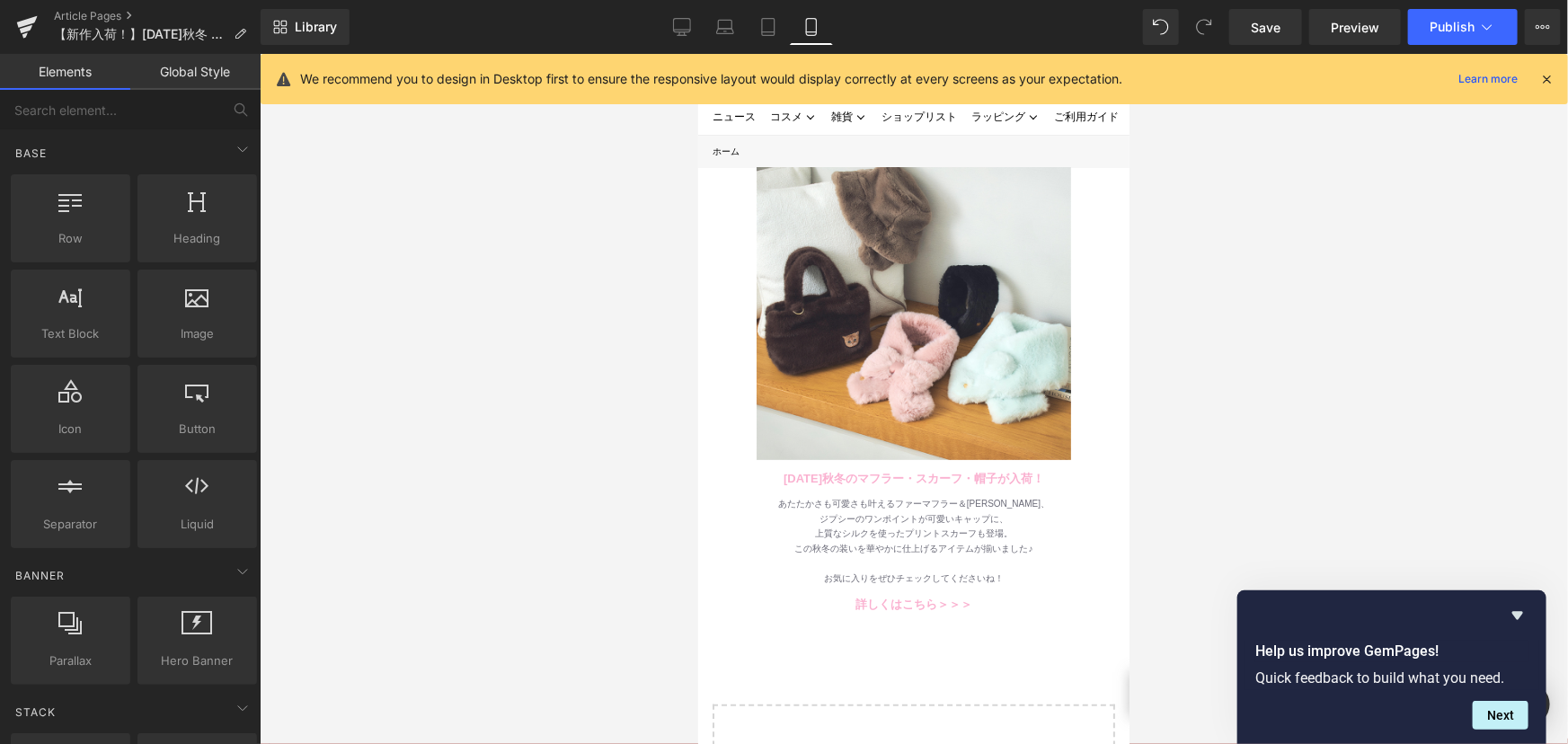
click at [1427, 359] on div at bounding box center [913, 399] width 1308 height 690
click at [1460, 20] on span "Publish" at bounding box center [1452, 27] width 45 height 14
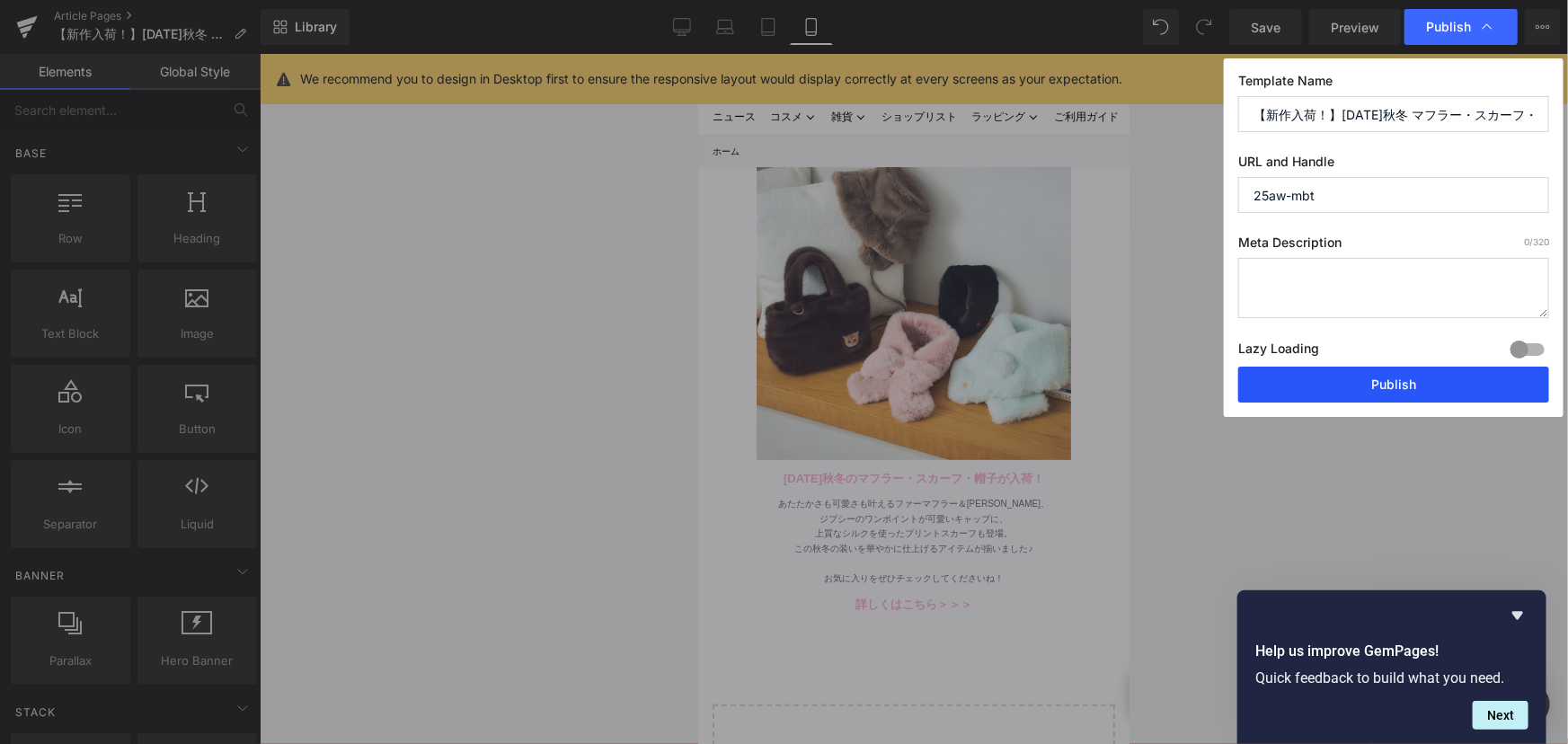
click at [1404, 396] on button "Publish" at bounding box center [1394, 384] width 311 height 36
